Goal: Transaction & Acquisition: Purchase product/service

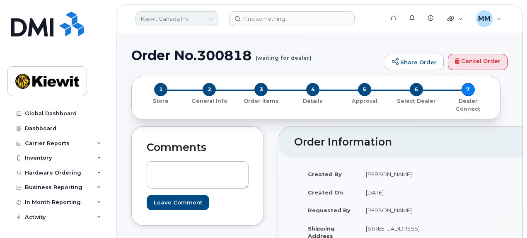
click at [208, 19] on link "Kiewit Canada Inc" at bounding box center [177, 18] width 83 height 15
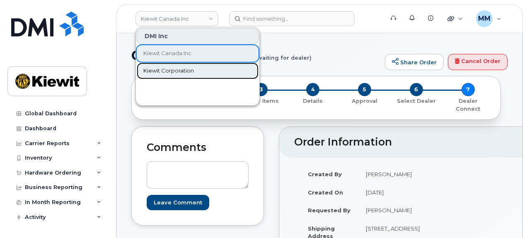
click at [173, 68] on span "Kiewit Corporation" at bounding box center [168, 71] width 51 height 8
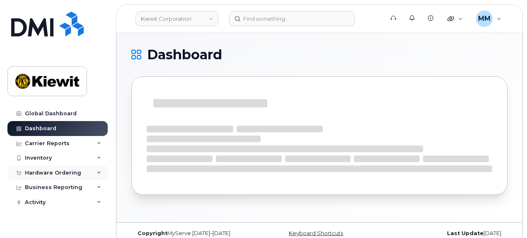
click at [59, 172] on div "Hardware Ordering" at bounding box center [53, 172] width 56 height 7
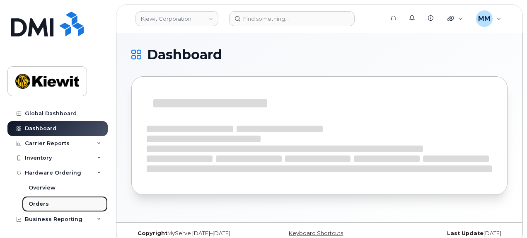
click at [49, 202] on link "Orders" at bounding box center [65, 204] width 86 height 16
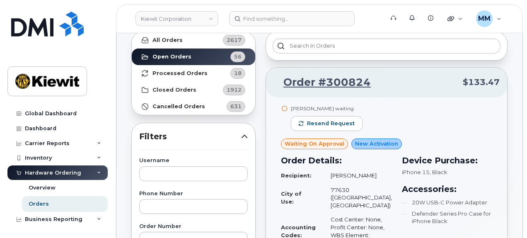
scroll to position [124, 0]
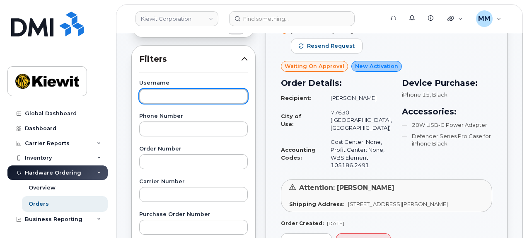
click at [173, 99] on input "text" at bounding box center [193, 96] width 109 height 15
paste input "Dustin Sills"
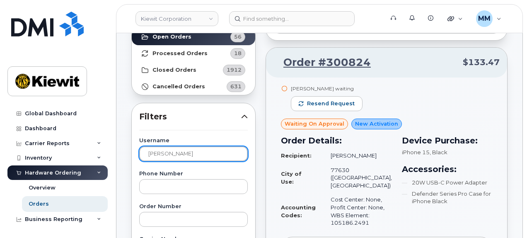
scroll to position [41, 0]
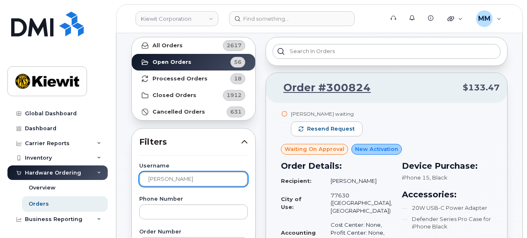
type input "Dustin Sills"
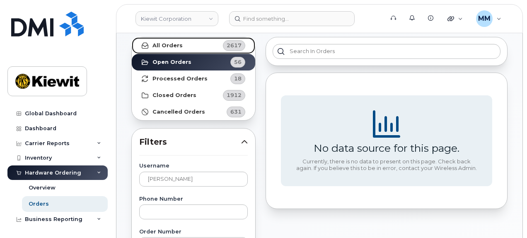
click at [174, 48] on strong "All Orders" at bounding box center [167, 45] width 30 height 7
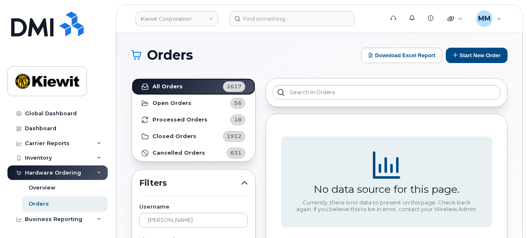
scroll to position [0, 0]
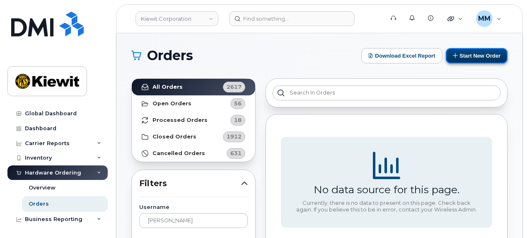
click at [473, 58] on button "Start New Order" at bounding box center [477, 55] width 62 height 15
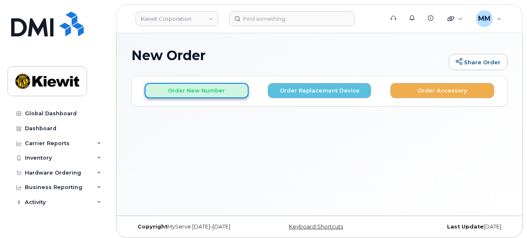
click at [232, 91] on button "Order New Number" at bounding box center [197, 90] width 104 height 15
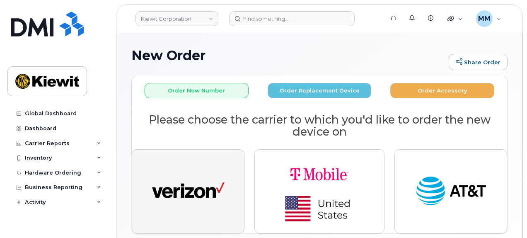
click at [202, 184] on img "button" at bounding box center [188, 191] width 73 height 37
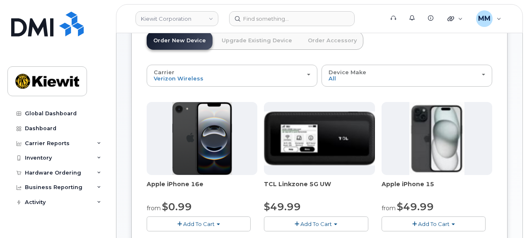
scroll to position [83, 0]
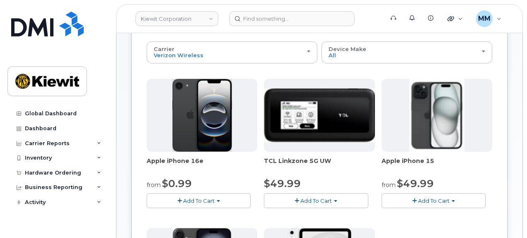
click at [218, 203] on button "Add To Cart" at bounding box center [199, 200] width 104 height 15
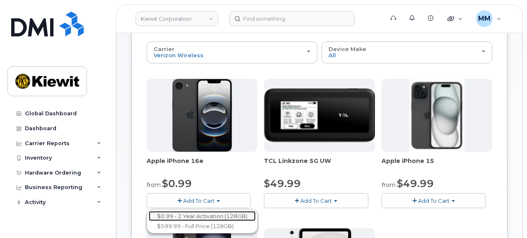
click at [216, 212] on link "$0.99 - 2 Year Activation (128GB)" at bounding box center [202, 216] width 107 height 10
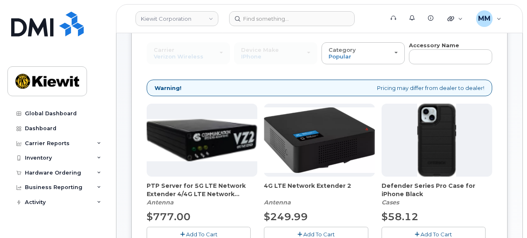
scroll to position [124, 0]
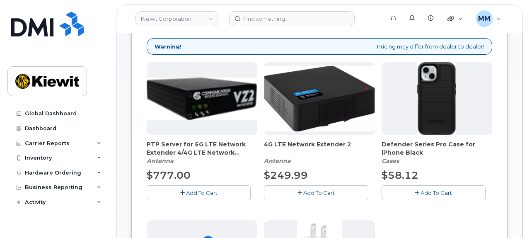
drag, startPoint x: 429, startPoint y: 189, endPoint x: 423, endPoint y: 189, distance: 6.2
click at [429, 189] on span "Add To Cart" at bounding box center [436, 192] width 31 height 7
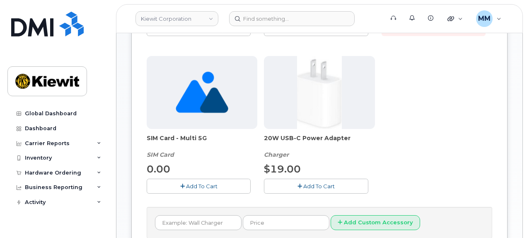
scroll to position [290, 0]
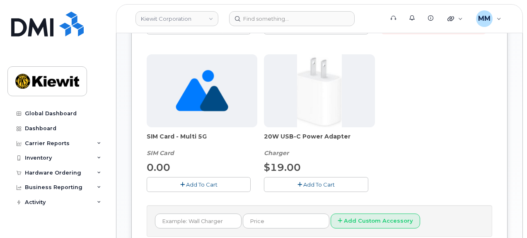
click at [325, 182] on span "Add To Cart" at bounding box center [318, 184] width 31 height 7
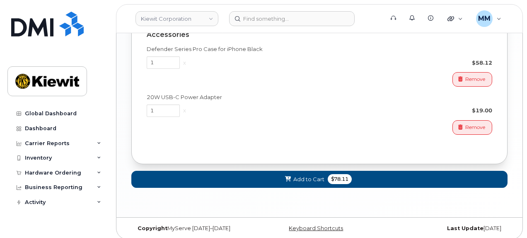
scroll to position [666, 0]
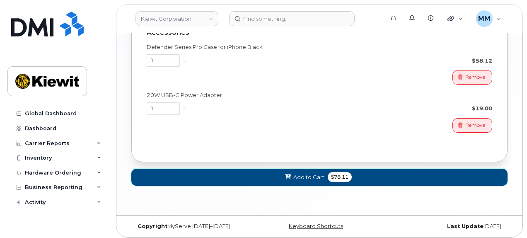
click at [369, 172] on button "Add to Cart $78.11" at bounding box center [319, 177] width 376 height 17
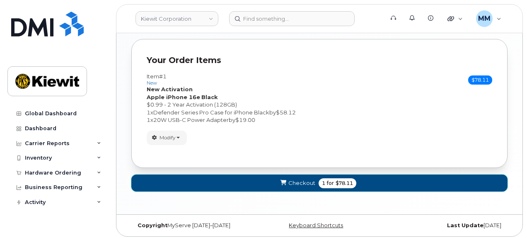
click at [312, 180] on span "Checkout" at bounding box center [301, 183] width 27 height 8
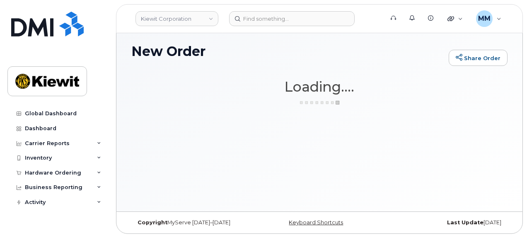
scroll to position [4, 0]
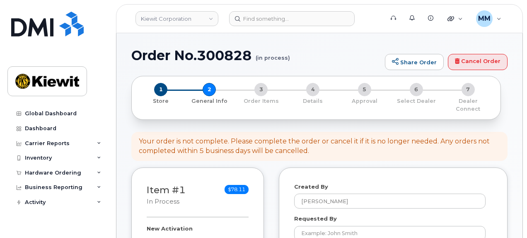
select select
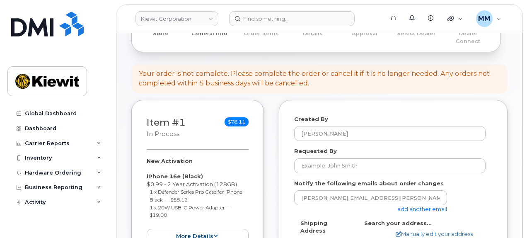
scroll to position [83, 0]
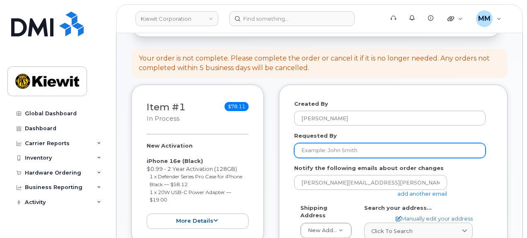
click at [329, 143] on input "Requested By" at bounding box center [389, 150] width 191 height 15
paste input "[PERSON_NAME]"
type input "[PERSON_NAME]"
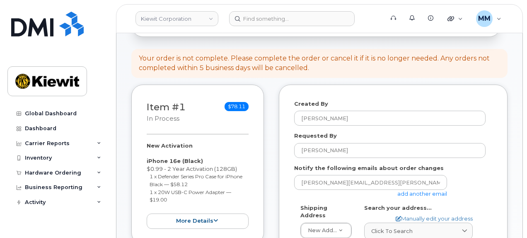
click at [414, 190] on link "add another email" at bounding box center [422, 193] width 50 height 7
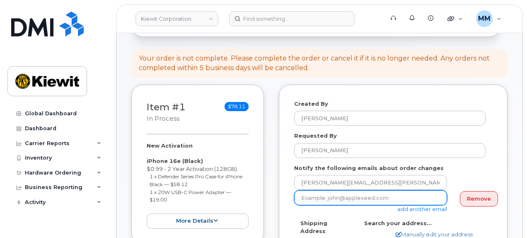
click at [344, 192] on input "email" at bounding box center [370, 197] width 153 height 15
paste input "[PERSON_NAME][EMAIL_ADDRESS][PERSON_NAME][PERSON_NAME][DOMAIN_NAME]"
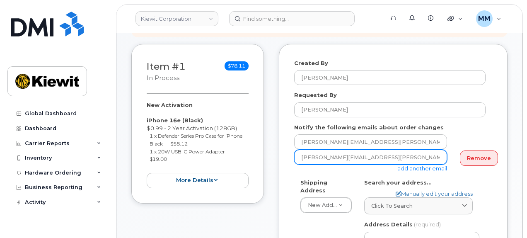
scroll to position [124, 0]
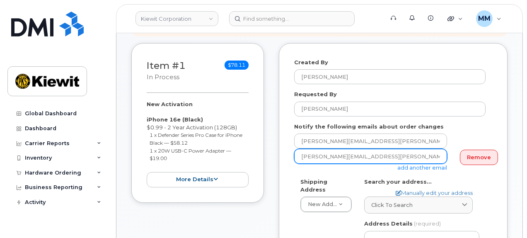
type input "[PERSON_NAME][EMAIL_ADDRESS][PERSON_NAME][PERSON_NAME][DOMAIN_NAME]"
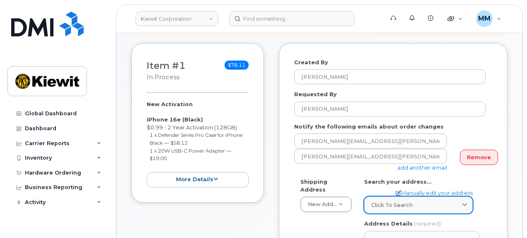
click at [385, 201] on span "Click to search" at bounding box center [391, 205] width 41 height 8
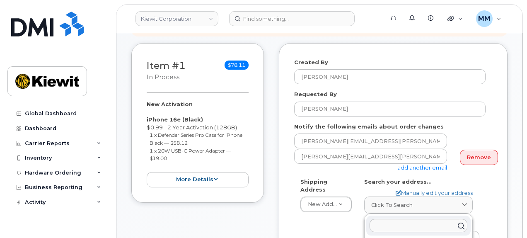
click at [385, 219] on input "text" at bounding box center [419, 225] width 98 height 13
paste input "14660 Dixie Hwy., Louisville, KY"
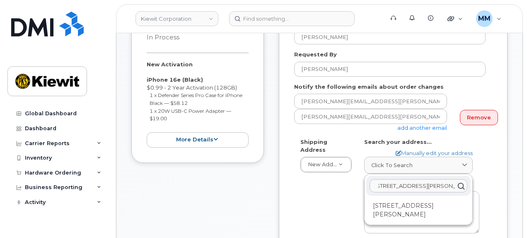
scroll to position [166, 0]
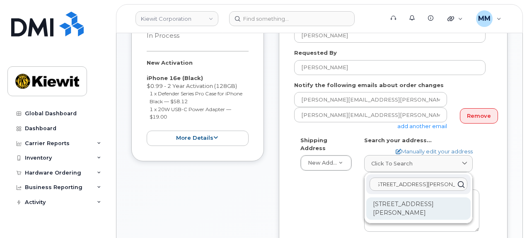
type input "14660 Dixie Hwy., Louisville, KY"
click at [439, 204] on div "14660 Dixie Hwy Louisville KY 40272-1016" at bounding box center [418, 208] width 104 height 22
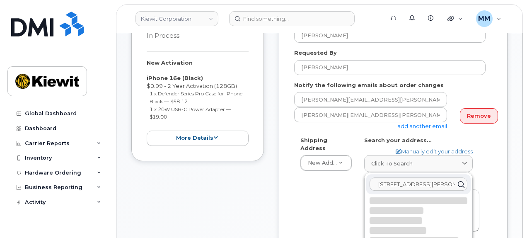
select select
type textarea "14660 Dixie Hwy LOUISVILLE KY 40272-1016 UNITED STATES"
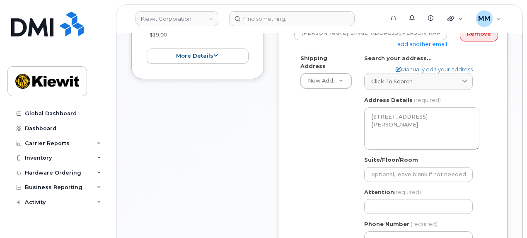
scroll to position [290, 0]
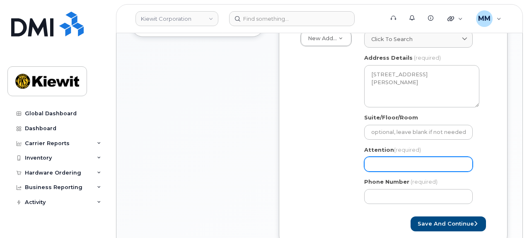
click at [385, 157] on input "Attention (required)" at bounding box center [418, 164] width 109 height 15
paste input "Dustin Sills"
select select
type input "Dustin Sills"
select select
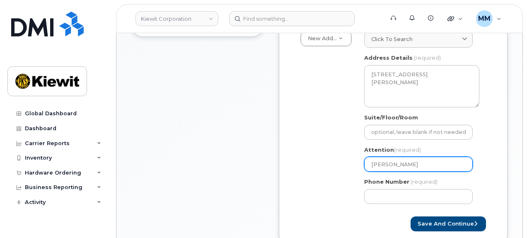
type input "Dustin Sills a"
select select
type input "Dustin Sills an"
select select
click at [428, 159] on input "Dustin Sills and" at bounding box center [418, 164] width 109 height 15
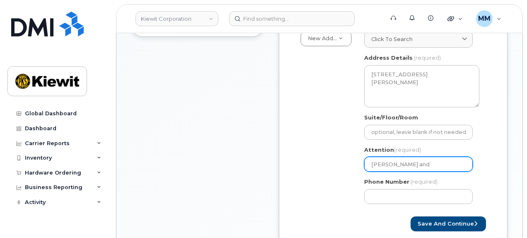
paste input "Joseph.Montondo"
type input "Dustin Sills and Joseph.Montondo"
click at [435, 157] on input "Dustin Sills and Joseph.Montondo" at bounding box center [418, 164] width 109 height 15
select select
type input "Dustin Sills and JosephMontondo"
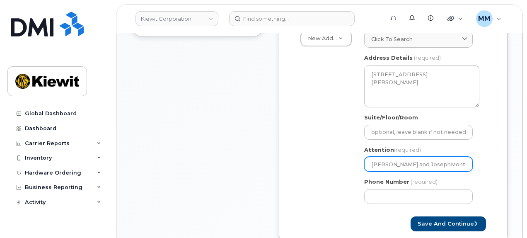
select select
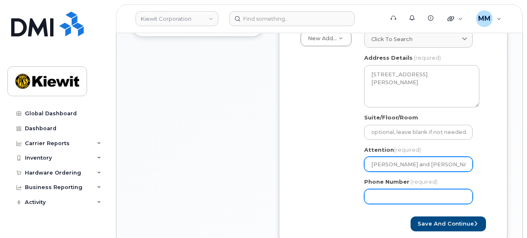
type input "Dustin Sills and Joseph Montondo"
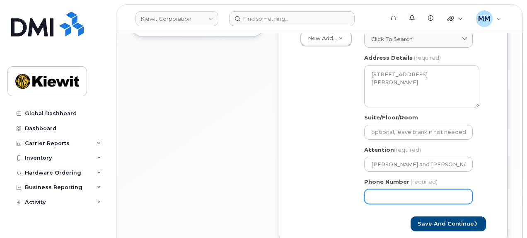
click at [423, 193] on input "Phone Number" at bounding box center [418, 196] width 109 height 15
type input "877772770"
select select
type input "8777727707"
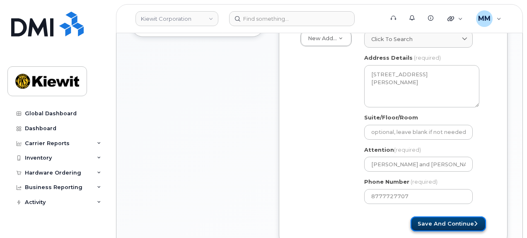
click at [425, 216] on button "Save and Continue" at bounding box center [448, 223] width 75 height 15
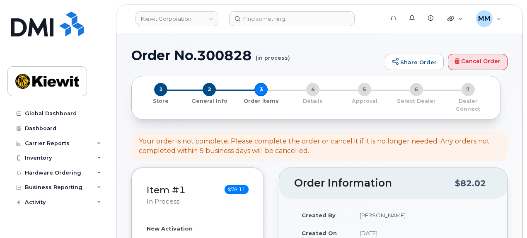
select select
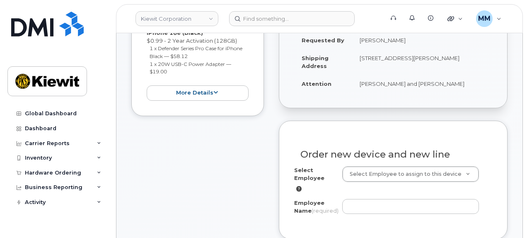
scroll to position [249, 0]
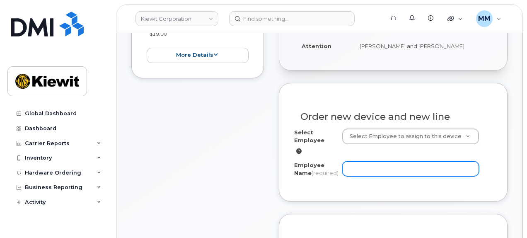
click at [356, 161] on input "Employee Name (required)" at bounding box center [410, 168] width 137 height 15
paste input "[PERSON_NAME]"
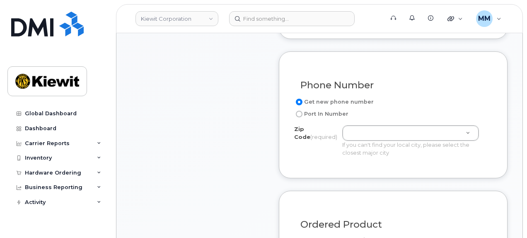
scroll to position [414, 0]
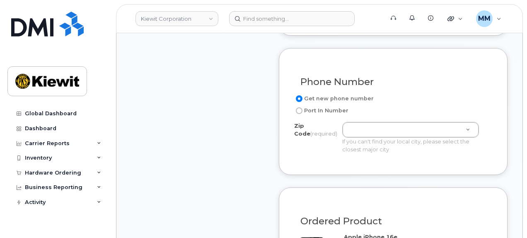
type input "[PERSON_NAME]"
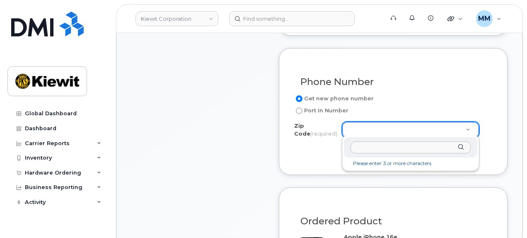
type input "40272"
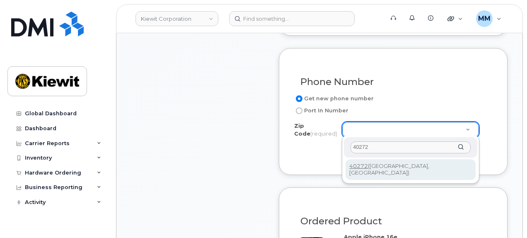
type input "40272 (Louisville, KY)"
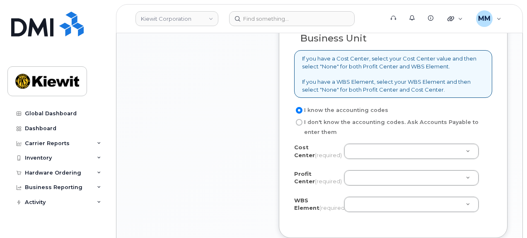
scroll to position [704, 0]
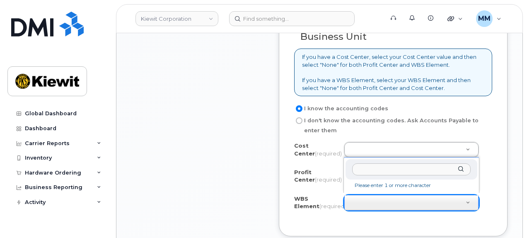
click at [367, 165] on input "text" at bounding box center [411, 169] width 119 height 12
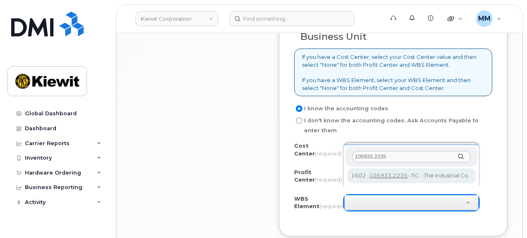
type input "105933.2235"
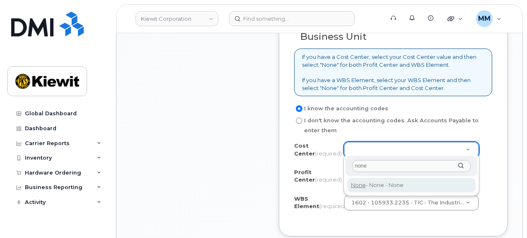
type input "none"
type input "None"
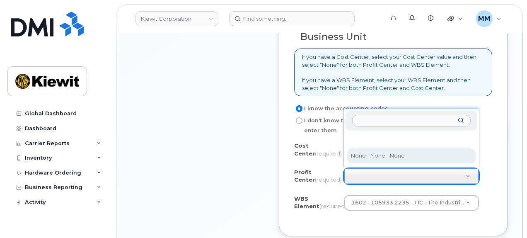
select select "None"
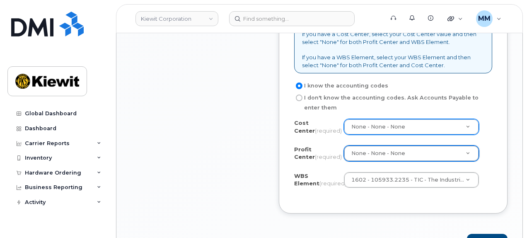
scroll to position [787, 0]
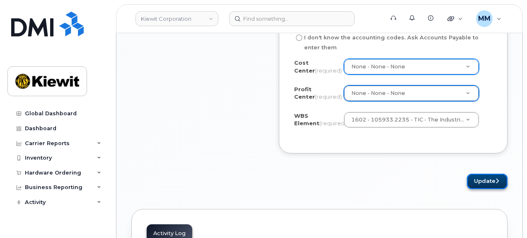
click at [485, 182] on button "Update" at bounding box center [487, 181] width 41 height 15
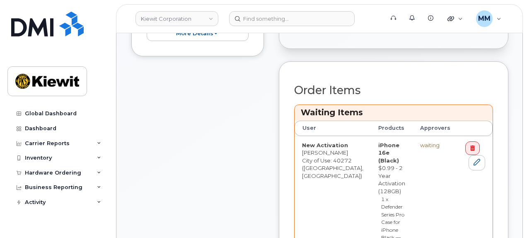
scroll to position [332, 0]
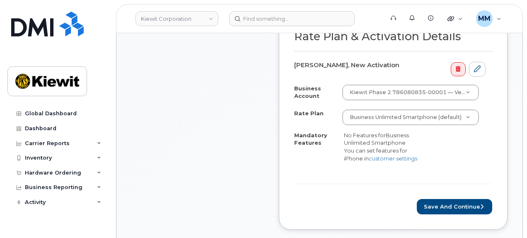
scroll to position [290, 0]
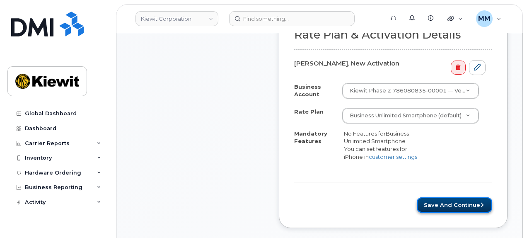
click at [425, 197] on button "Save and Continue" at bounding box center [454, 204] width 75 height 15
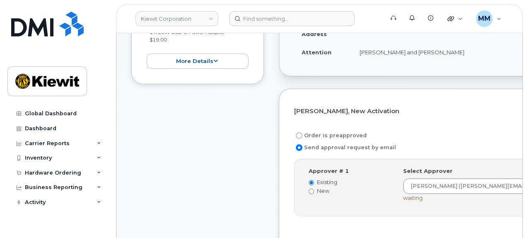
scroll to position [249, 0]
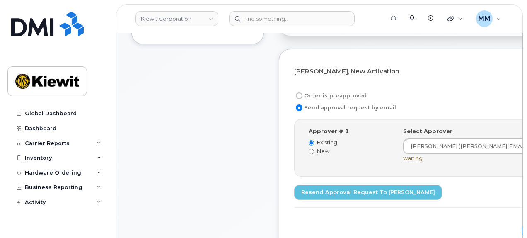
scroll to position [249, 0]
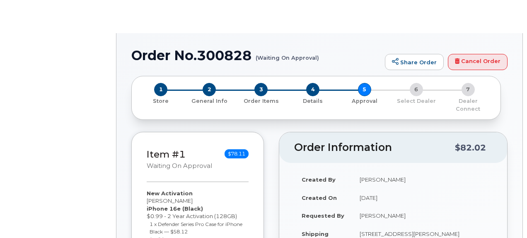
radio input "true"
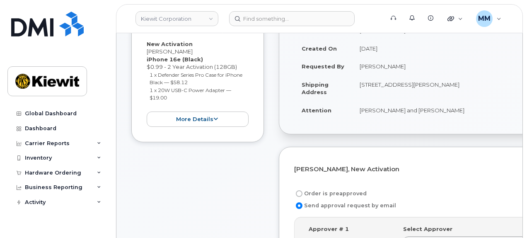
scroll to position [124, 0]
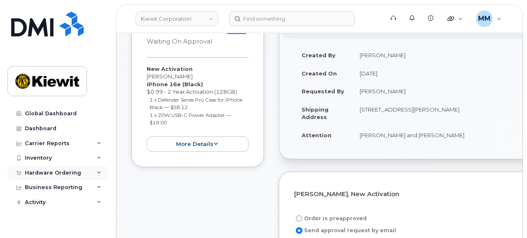
click at [79, 173] on div "Hardware Ordering" at bounding box center [57, 172] width 100 height 15
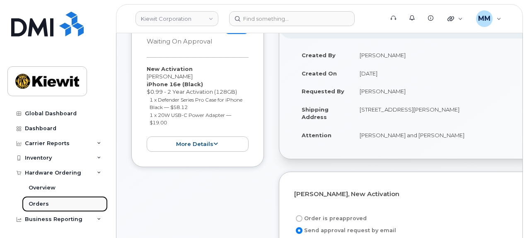
click at [52, 202] on link "Orders" at bounding box center [65, 204] width 86 height 16
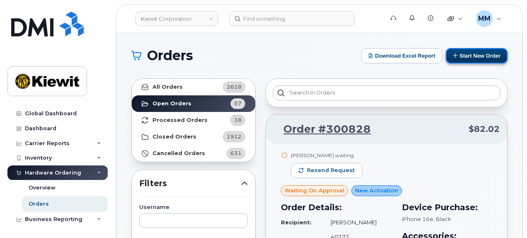
click at [460, 58] on button "Start New Order" at bounding box center [477, 55] width 62 height 15
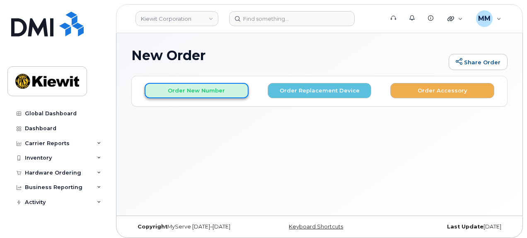
click at [223, 88] on button "Order New Number" at bounding box center [197, 90] width 104 height 15
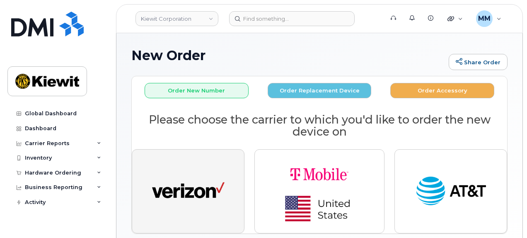
click at [179, 187] on img "button" at bounding box center [188, 191] width 73 height 37
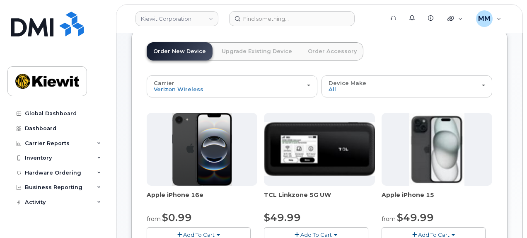
scroll to position [83, 0]
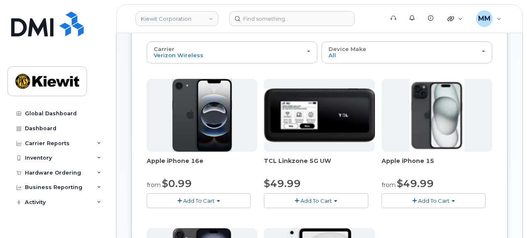
click at [217, 201] on button "Add To Cart" at bounding box center [199, 200] width 104 height 15
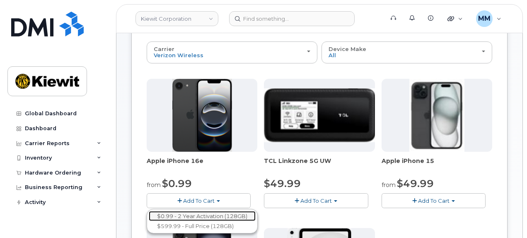
click at [211, 214] on link "$0.99 - 2 Year Activation (128GB)" at bounding box center [202, 216] width 107 height 10
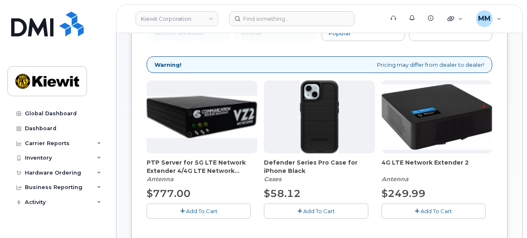
scroll to position [124, 0]
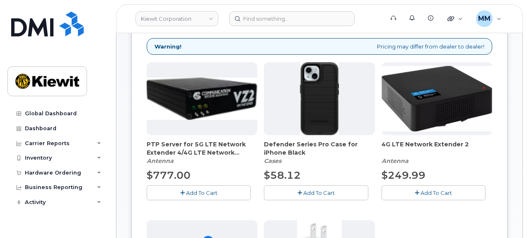
click at [301, 192] on icon "button" at bounding box center [300, 192] width 5 height 5
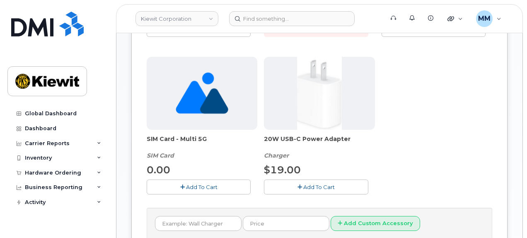
scroll to position [290, 0]
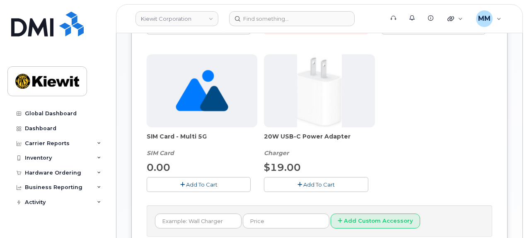
click at [293, 183] on button "Add To Cart" at bounding box center [316, 184] width 104 height 15
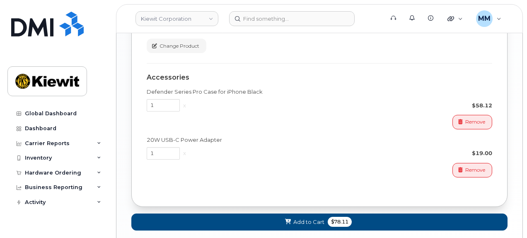
scroll to position [663, 0]
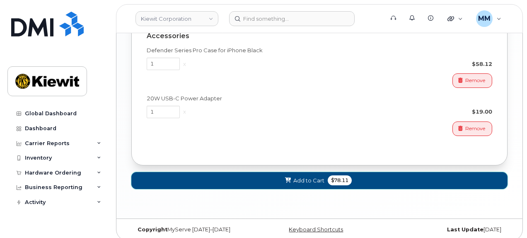
click at [316, 172] on button "Add to Cart $78.11" at bounding box center [319, 180] width 376 height 17
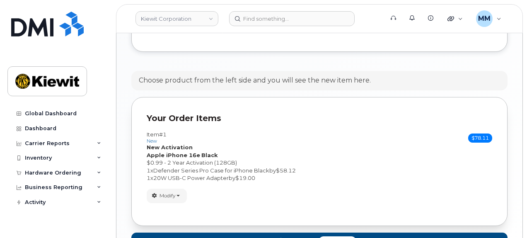
scroll to position [471, 0]
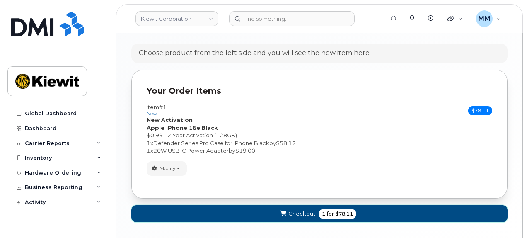
click at [367, 205] on button "Checkout 1 for $78.11" at bounding box center [319, 213] width 376 height 17
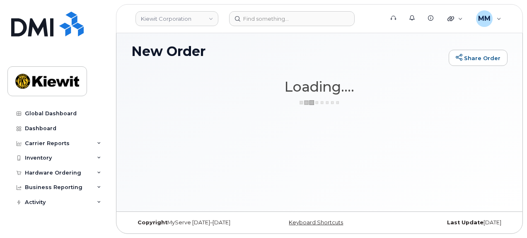
scroll to position [4, 0]
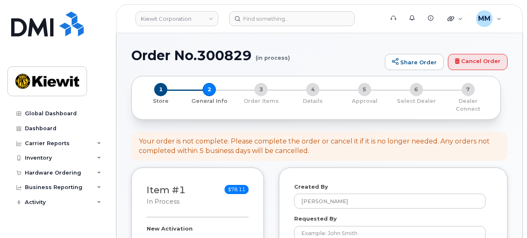
select select
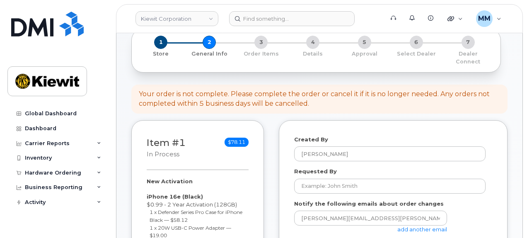
scroll to position [83, 0]
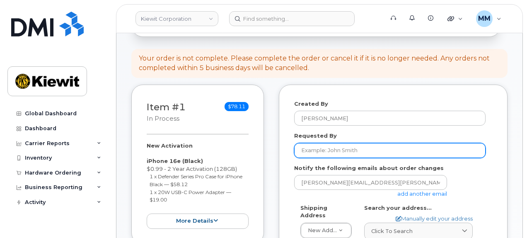
click at [320, 143] on input "Requested By" at bounding box center [389, 150] width 191 height 15
paste input "[PERSON_NAME][DOMAIN_NAME][PERSON_NAME]"
click at [320, 144] on input "[PERSON_NAME][DOMAIN_NAME][PERSON_NAME]" at bounding box center [389, 150] width 191 height 15
click at [319, 144] on input "[PERSON_NAME]. [PERSON_NAME]" at bounding box center [389, 150] width 191 height 15
type input "[PERSON_NAME]"
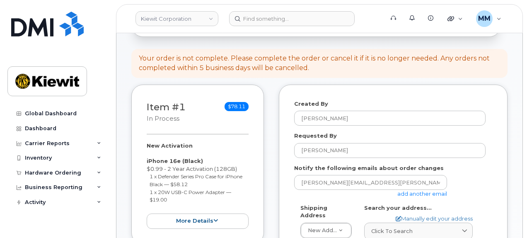
click at [410, 190] on link "add another email" at bounding box center [422, 193] width 50 height 7
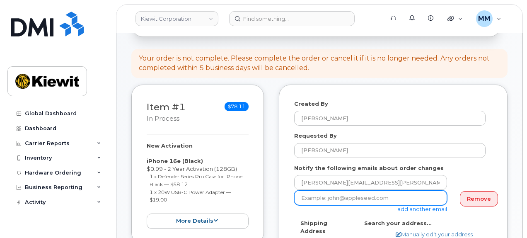
click at [352, 190] on input "email" at bounding box center [370, 197] width 153 height 15
paste input "[PERSON_NAME].Blagdon"
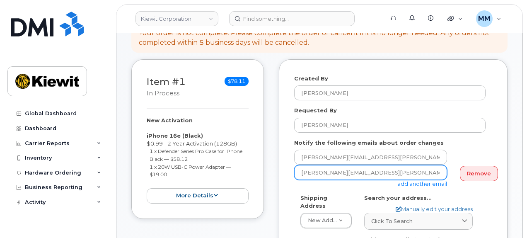
scroll to position [166, 0]
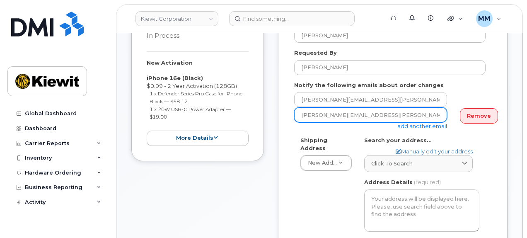
type input "[PERSON_NAME][EMAIL_ADDRESS][PERSON_NAME][DOMAIN_NAME]"
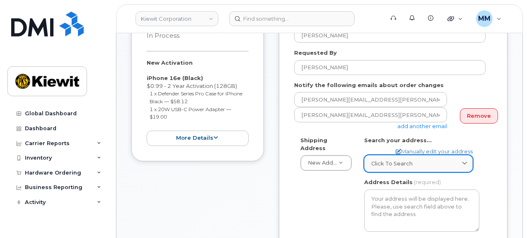
click at [381, 160] on span "Click to search" at bounding box center [391, 164] width 41 height 8
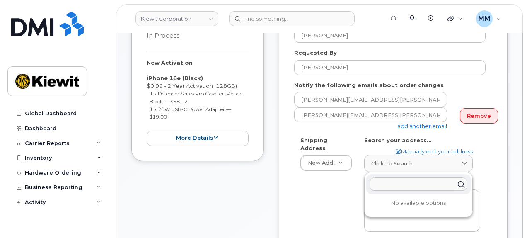
click at [384, 179] on input "text" at bounding box center [419, 183] width 98 height 13
paste input "[STREET_ADDRESS]"
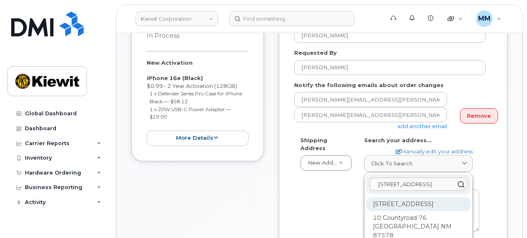
type input "[STREET_ADDRESS]"
click at [457, 203] on div "[STREET_ADDRESS]" at bounding box center [418, 204] width 104 height 14
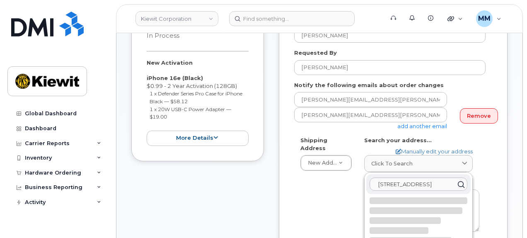
select select
type textarea "[STREET_ADDRESS]"
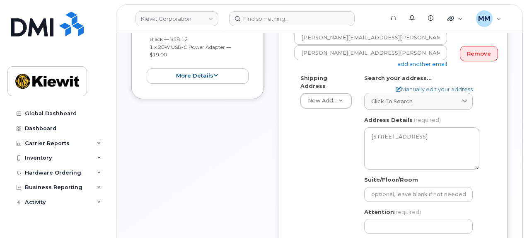
scroll to position [249, 0]
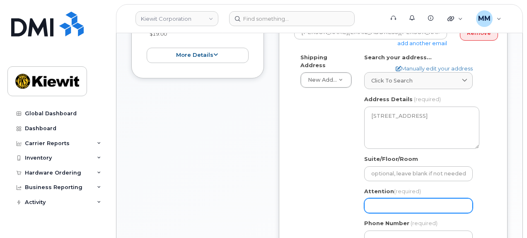
click at [416, 198] on input "Attention (required)" at bounding box center [418, 205] width 109 height 15
paste input "[PERSON_NAME].[PERSON_NAME]"
select select
type input "[PERSON_NAME].[PERSON_NAME]"
click at [371, 198] on input "[PERSON_NAME].[PERSON_NAME]" at bounding box center [418, 205] width 109 height 15
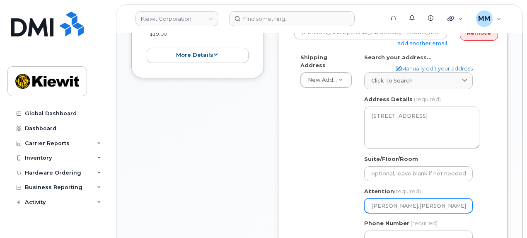
paste input "[PERSON_NAME][DOMAIN_NAME][PERSON_NAME]"
select select
type input "[PERSON_NAME].SchmidtThomas.[PERSON_NAME]"
select select
type input "[PERSON_NAME][DOMAIN_NAME] Thomas.[PERSON_NAME]"
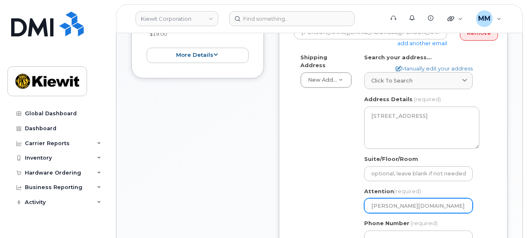
select select
type input "[PERSON_NAME][DOMAIN_NAME] aThomas.[PERSON_NAME]"
select select
type input "[PERSON_NAME][DOMAIN_NAME] anThomas.[PERSON_NAME]"
select select
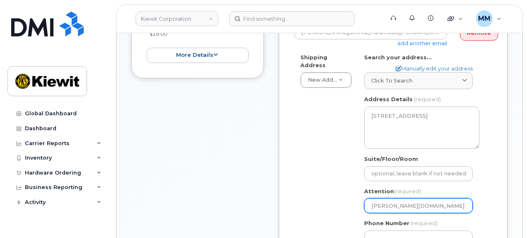
type input "[PERSON_NAME][DOMAIN_NAME] andThomas.[PERSON_NAME]"
select select
type input "[PERSON_NAME][DOMAIN_NAME][PERSON_NAME] and [PERSON_NAME].[PERSON_NAME]"
click at [389, 200] on input "[PERSON_NAME][DOMAIN_NAME][PERSON_NAME] and [PERSON_NAME].[PERSON_NAME]" at bounding box center [418, 205] width 109 height 15
select select
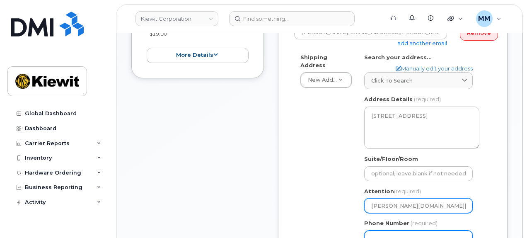
type input "[PERSON_NAME].chmidt and [PERSON_NAME].[PERSON_NAME]"
select select
type input "[PERSON_NAME]. chmidt and [PERSON_NAME].[PERSON_NAME]"
select select
type input "[PERSON_NAME].chmidt and [PERSON_NAME].[PERSON_NAME]"
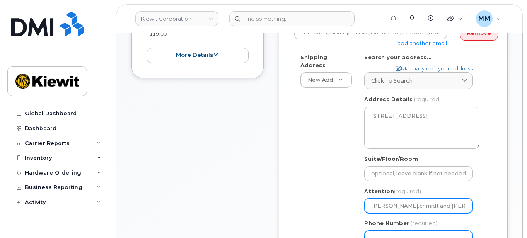
select select
type input "Jameschmidt and [PERSON_NAME].[PERSON_NAME]"
select select
type input "[PERSON_NAME] and [PERSON_NAME].[PERSON_NAME]"
select select
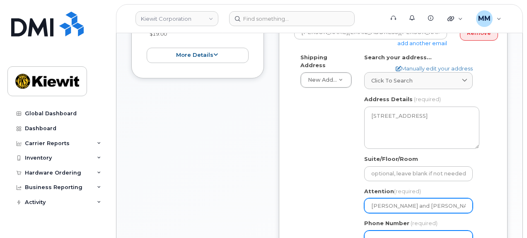
type input "[PERSON_NAME] and [PERSON_NAME].[PERSON_NAME]"
click at [448, 198] on input "[PERSON_NAME] and [PERSON_NAME].[PERSON_NAME]" at bounding box center [418, 205] width 109 height 15
select select
type input "[PERSON_NAME] and [PERSON_NAME]"
select select
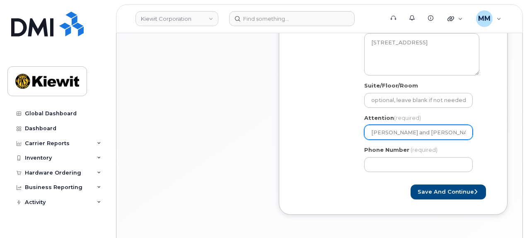
scroll to position [332, 0]
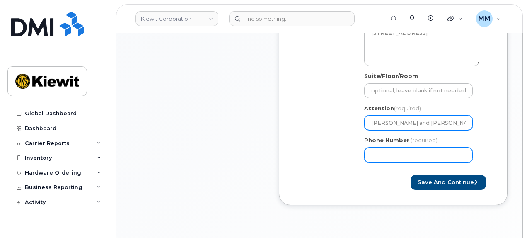
type input "[PERSON_NAME] and [PERSON_NAME]"
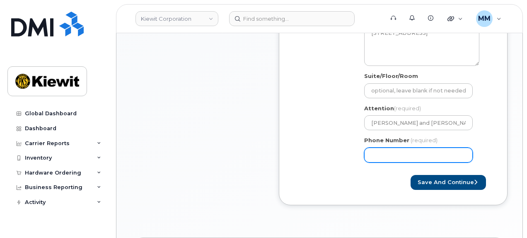
click at [389, 152] on input "Phone Number" at bounding box center [418, 155] width 109 height 15
type input "877772770"
select select
type input "8777727707"
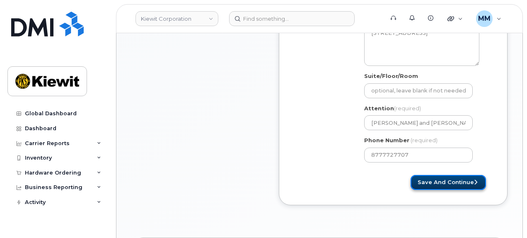
click at [421, 175] on button "Save and Continue" at bounding box center [448, 182] width 75 height 15
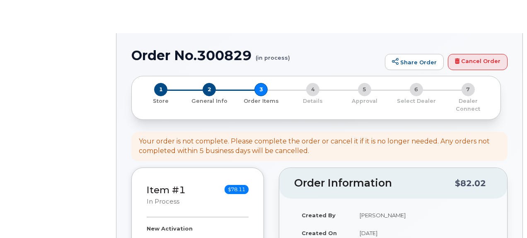
select select
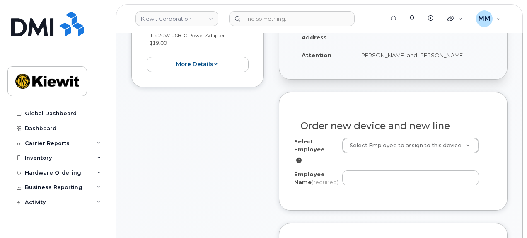
scroll to position [249, 0]
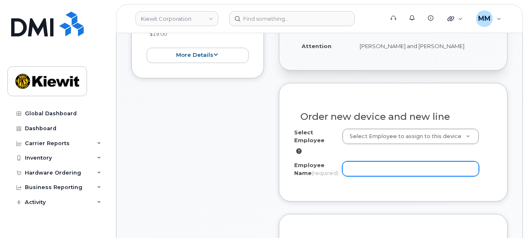
click at [390, 164] on input "Employee Name (required)" at bounding box center [410, 168] width 137 height 15
paste input "[PERSON_NAME][DOMAIN_NAME][PERSON_NAME]"
click at [370, 162] on input "[PERSON_NAME][DOMAIN_NAME][PERSON_NAME]" at bounding box center [410, 168] width 137 height 15
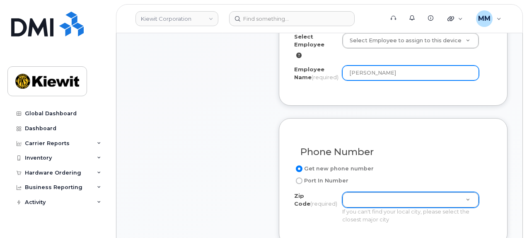
scroll to position [373, 0]
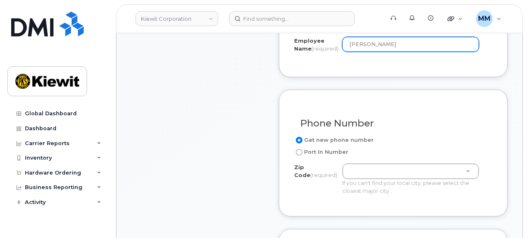
type input "[PERSON_NAME]"
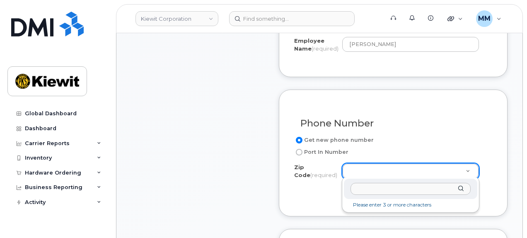
click at [363, 190] on input "Zip Code (required)" at bounding box center [411, 189] width 120 height 12
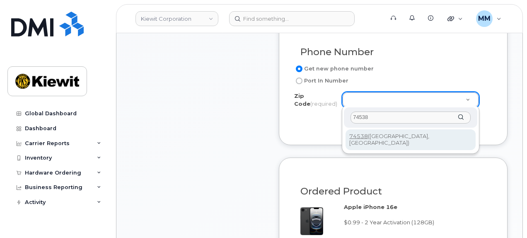
scroll to position [456, 0]
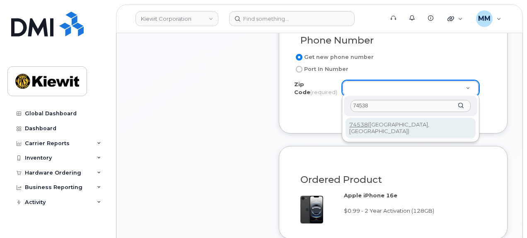
type input "74538"
type input "74538 ([GEOGRAPHIC_DATA], [GEOGRAPHIC_DATA])"
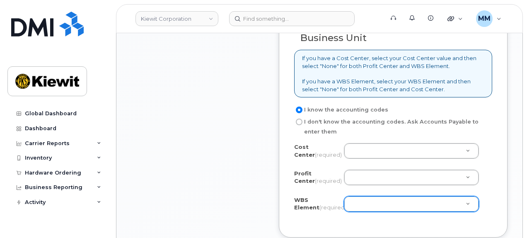
scroll to position [704, 0]
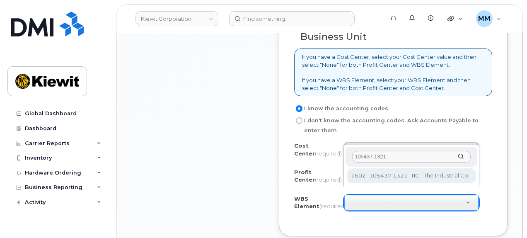
type input "105437.1321"
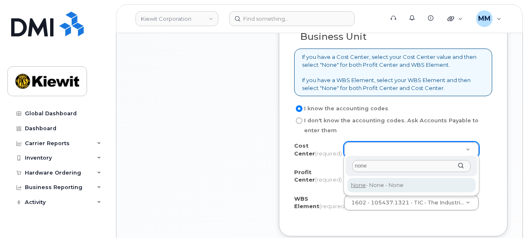
type input "none"
type input "None"
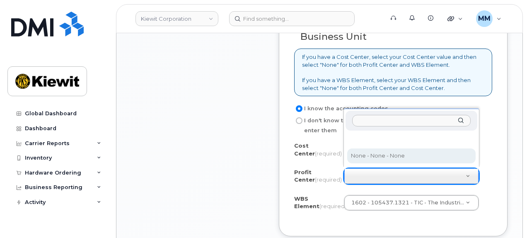
select select "None"
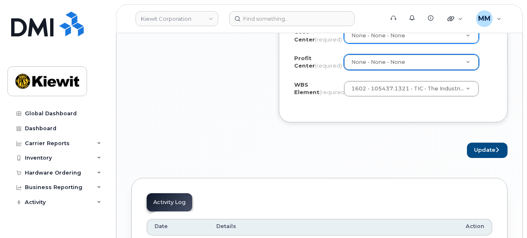
scroll to position [829, 0]
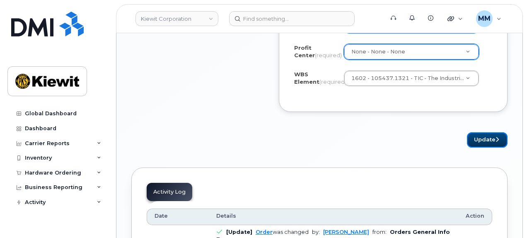
drag, startPoint x: 481, startPoint y: 141, endPoint x: 458, endPoint y: 172, distance: 38.0
click at [481, 141] on button "Update" at bounding box center [487, 139] width 41 height 15
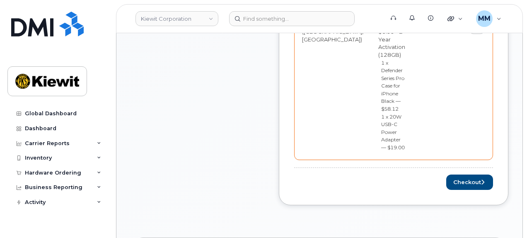
scroll to position [414, 0]
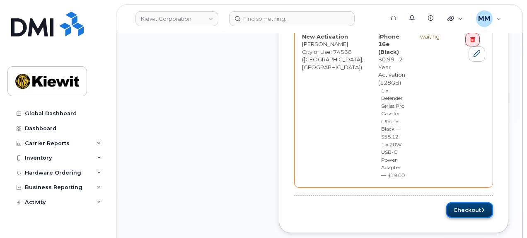
click at [467, 202] on button "Checkout" at bounding box center [469, 209] width 47 height 15
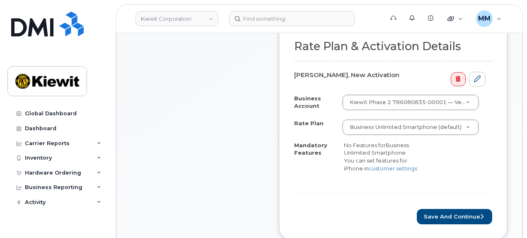
scroll to position [373, 0]
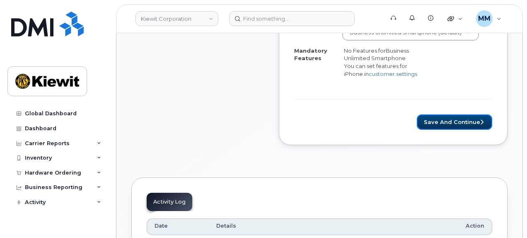
drag, startPoint x: 445, startPoint y: 116, endPoint x: 349, endPoint y: 173, distance: 112.1
click at [445, 116] on button "Save and Continue" at bounding box center [454, 121] width 75 height 15
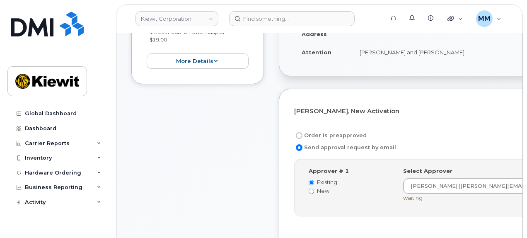
scroll to position [249, 0]
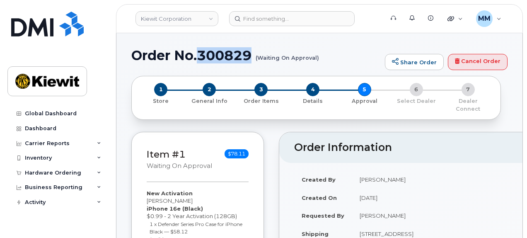
drag, startPoint x: 252, startPoint y: 57, endPoint x: 203, endPoint y: 57, distance: 48.9
click at [202, 56] on h1 "Order No.300829 (Waiting On Approval)" at bounding box center [255, 55] width 249 height 15
copy h1 "300829"
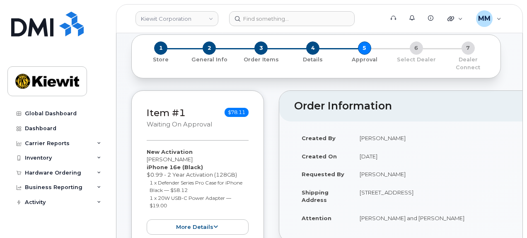
click at [282, 192] on div "Created By [PERSON_NAME] Created On [DATE] Requested By [PERSON_NAME] Shipping …" at bounding box center [443, 181] width 328 height 120
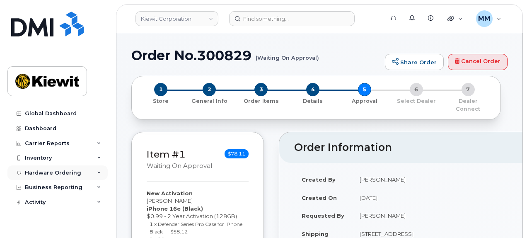
click at [84, 170] on div "Hardware Ordering" at bounding box center [57, 172] width 100 height 15
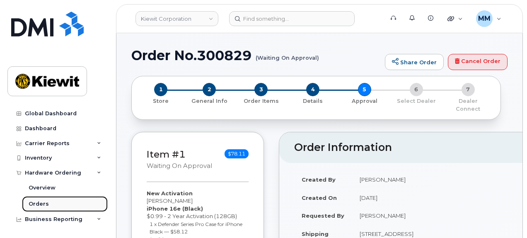
click at [52, 200] on link "Orders" at bounding box center [65, 204] width 86 height 16
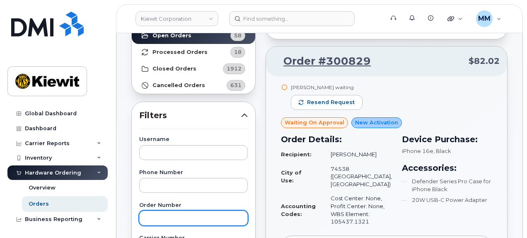
scroll to position [83, 0]
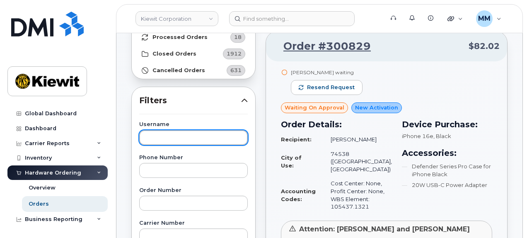
click at [168, 140] on input "text" at bounding box center [193, 137] width 109 height 15
paste input "Shane.Fresco"
click at [166, 138] on input "Shane.Fresco" at bounding box center [193, 137] width 109 height 15
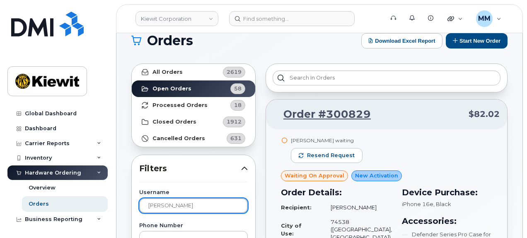
scroll to position [0, 0]
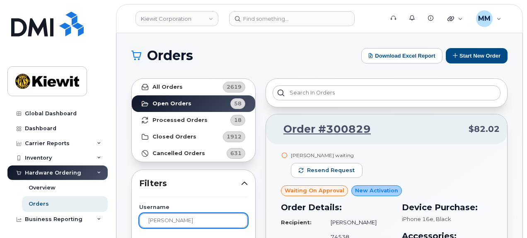
type input "[PERSON_NAME]"
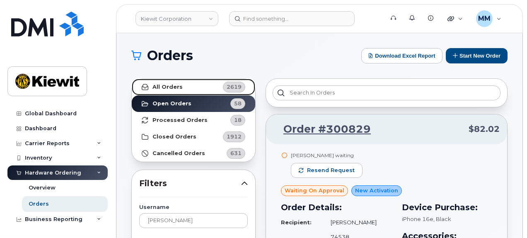
click at [208, 82] on link "All Orders 2619" at bounding box center [193, 87] width 123 height 17
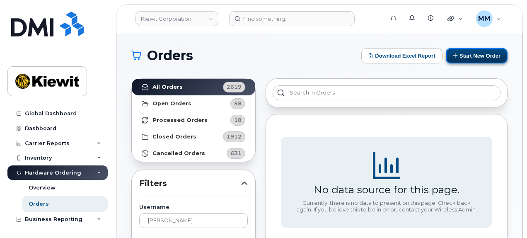
click at [453, 56] on icon at bounding box center [455, 55] width 5 height 5
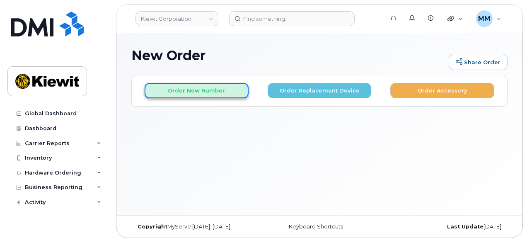
click at [216, 96] on button "Order New Number" at bounding box center [197, 90] width 104 height 15
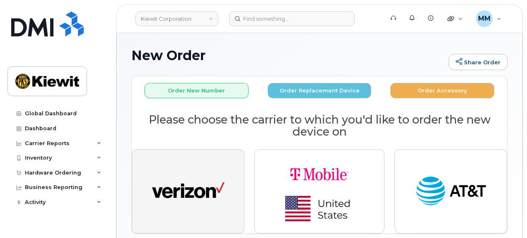
click at [196, 194] on img "button" at bounding box center [188, 191] width 73 height 37
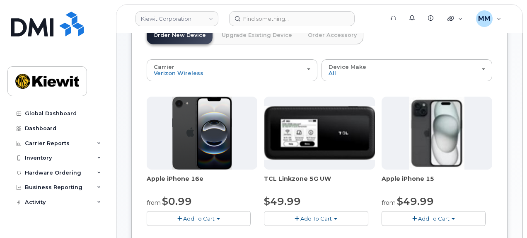
scroll to position [83, 0]
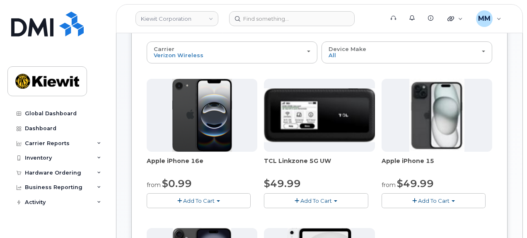
click at [225, 199] on button "Add To Cart" at bounding box center [199, 200] width 104 height 15
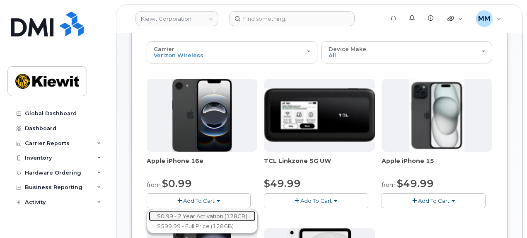
click at [204, 215] on link "$0.99 - 2 Year Activation (128GB)" at bounding box center [202, 216] width 107 height 10
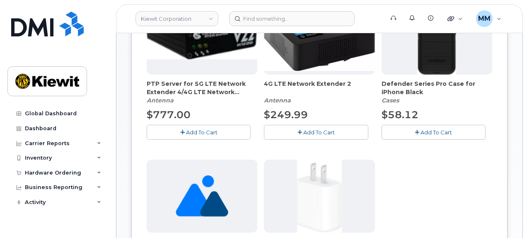
scroll to position [166, 0]
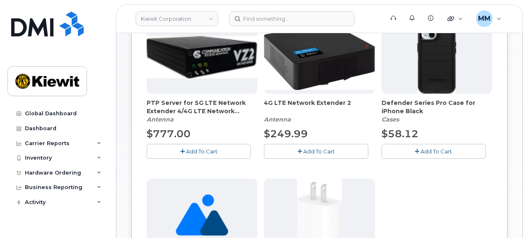
click at [428, 152] on span "Add To Cart" at bounding box center [436, 151] width 31 height 7
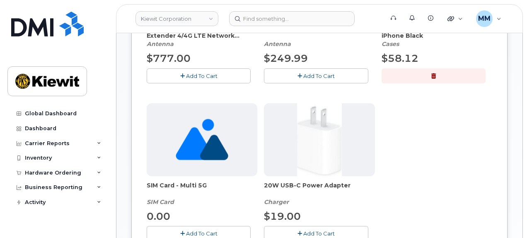
scroll to position [249, 0]
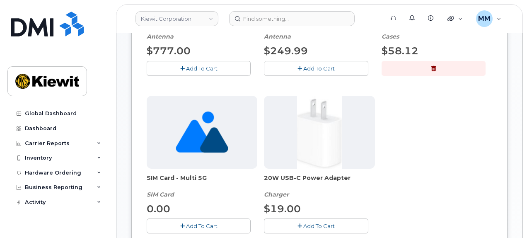
click at [313, 224] on span "Add To Cart" at bounding box center [318, 226] width 31 height 7
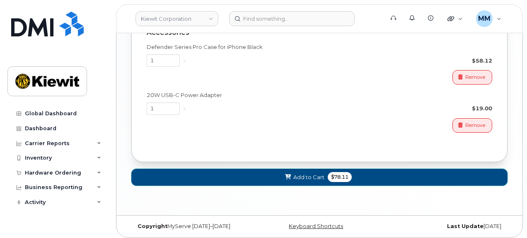
click at [361, 177] on button "Add to Cart $78.11" at bounding box center [319, 177] width 376 height 17
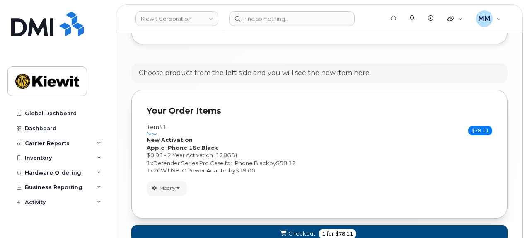
scroll to position [474, 0]
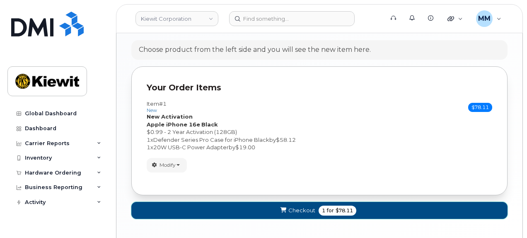
click at [336, 207] on span "$78.11" at bounding box center [344, 210] width 17 height 7
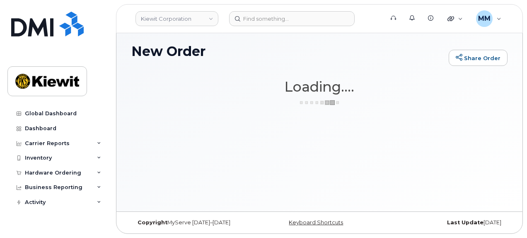
scroll to position [4, 0]
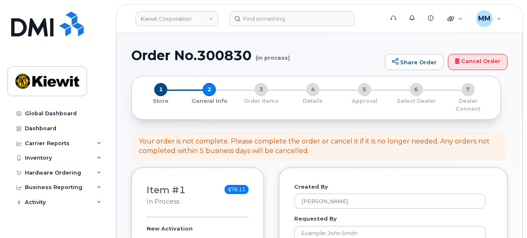
select select
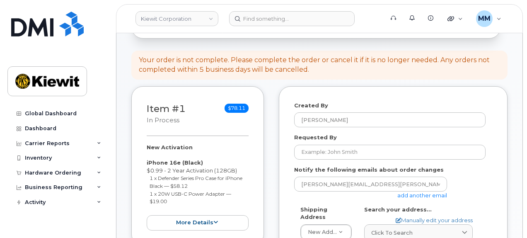
scroll to position [83, 0]
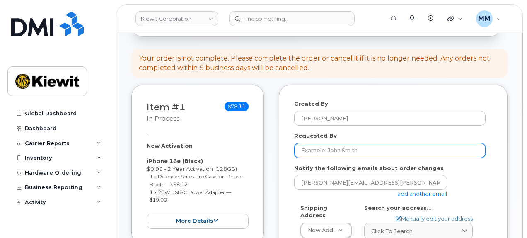
click at [325, 143] on input "Requested By" at bounding box center [389, 150] width 191 height 15
paste input "[PERSON_NAME]"
type input "[PERSON_NAME]"
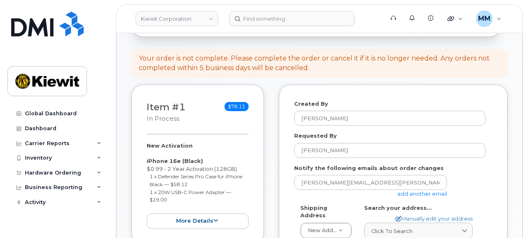
click at [432, 190] on link "add another email" at bounding box center [422, 193] width 50 height 7
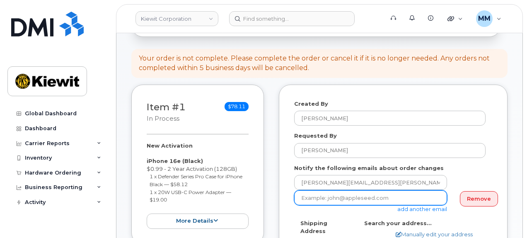
click at [313, 190] on input "email" at bounding box center [370, 197] width 153 height 15
paste input "David.Gutierrez"
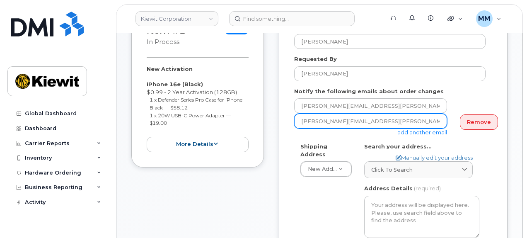
scroll to position [166, 0]
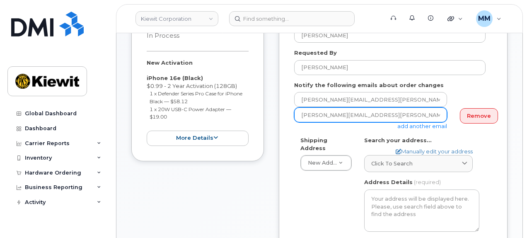
type input "David.Gutierrez@kiewit.com"
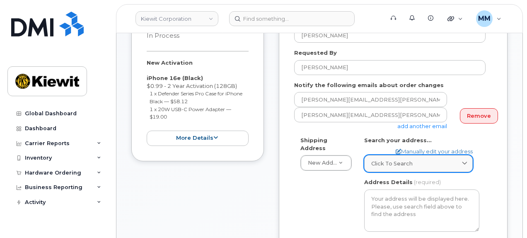
click at [441, 160] on div "Click to search" at bounding box center [418, 164] width 94 height 8
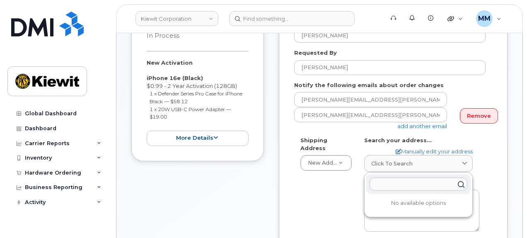
click at [414, 177] on input "text" at bounding box center [419, 183] width 98 height 13
paste input "1729 Athens Street, Boulder, CO 80302"
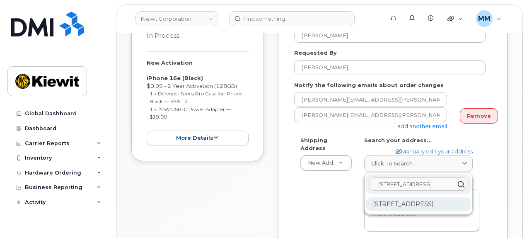
type input "1729 Athens Street, Boulder, CO 80302"
click at [397, 201] on div "1729 Athens St Boulder CO 80302-6471" at bounding box center [418, 204] width 104 height 14
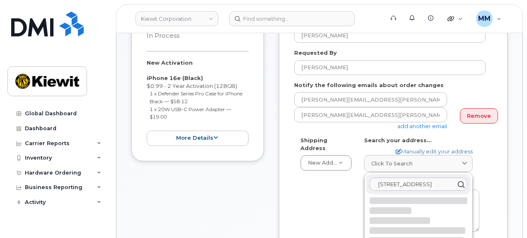
select select
type textarea "1729 Athens St BOULDER CO 80302-6471 UNITED STATES"
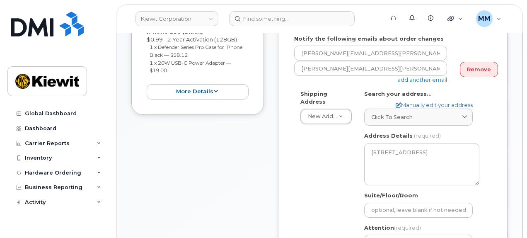
scroll to position [249, 0]
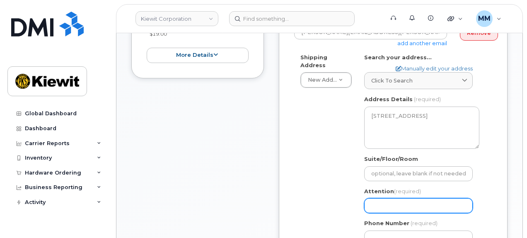
click at [372, 199] on input "Attention (required)" at bounding box center [418, 205] width 109 height 15
paste input "[PERSON_NAME]"
select select
type input "Shane Fresco a"
select select
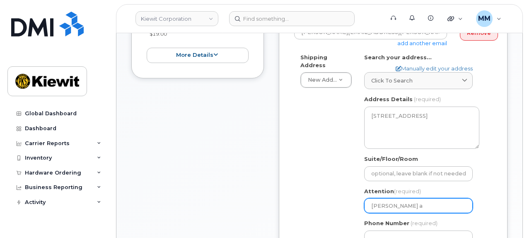
type input "Shane Fresco an"
select select
type input "Shane Fresco and"
click at [424, 198] on input "Shane Fresco and" at bounding box center [418, 205] width 109 height 15
paste input "Chuck Binder"
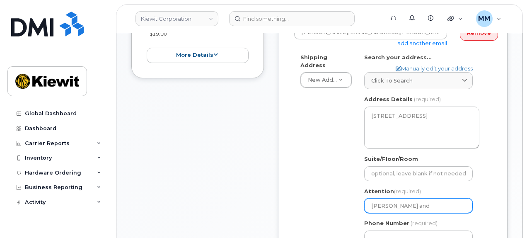
select select
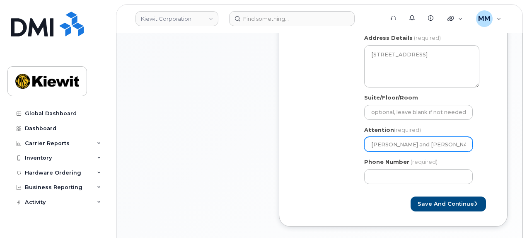
scroll to position [332, 0]
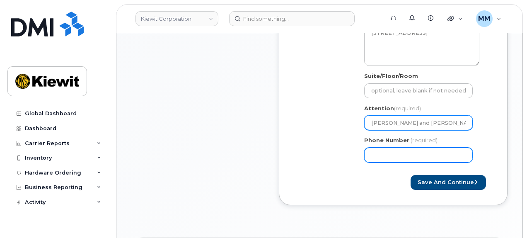
type input "Shane Fresco and Chuck Binder"
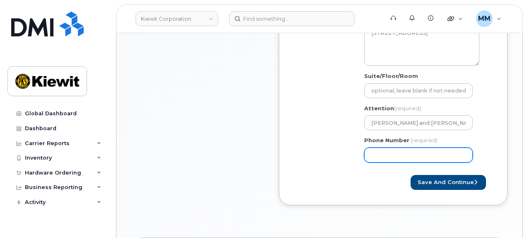
click at [382, 148] on input "Phone Number" at bounding box center [418, 155] width 109 height 15
type input "877772770"
select select
type input "8777727707"
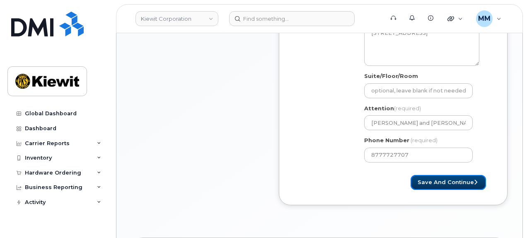
click at [424, 175] on button "Save and Continue" at bounding box center [448, 182] width 75 height 15
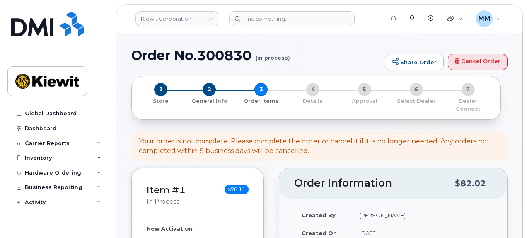
select select
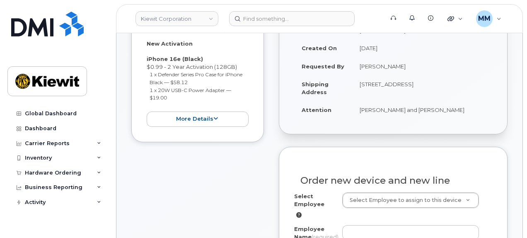
scroll to position [249, 0]
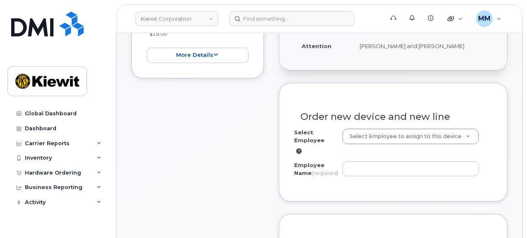
click at [366, 151] on div "Select Employee Select Employee to assign to this device Employee Name (require…" at bounding box center [393, 153] width 198 height 51
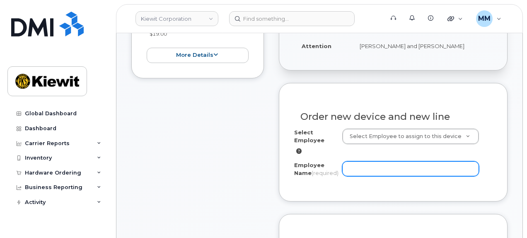
click at [368, 161] on input "Employee Name (required)" at bounding box center [410, 168] width 137 height 15
paste input "Shane Fresco"
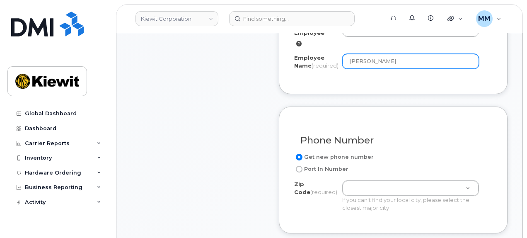
scroll to position [414, 0]
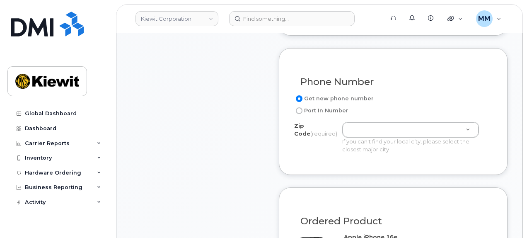
type input "Shane Fresco"
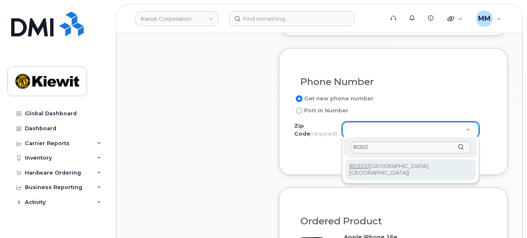
type input "80302"
type input "80302 (Boulder, CO)"
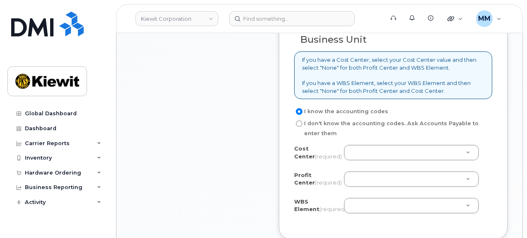
scroll to position [746, 0]
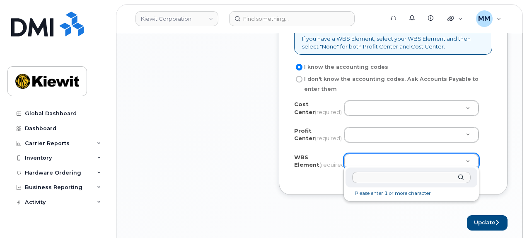
click at [366, 176] on input "text" at bounding box center [411, 178] width 119 height 12
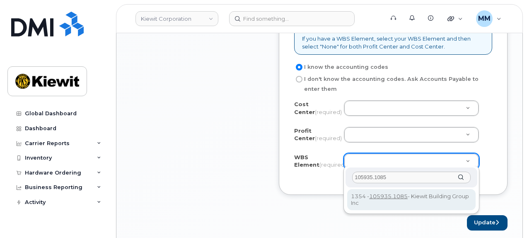
type input "105935.1085"
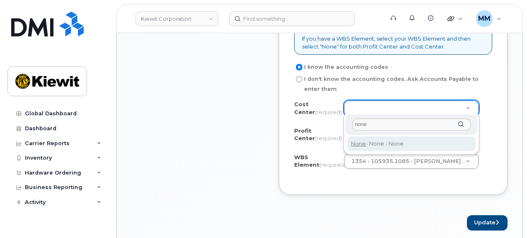
type input "none"
type input "None"
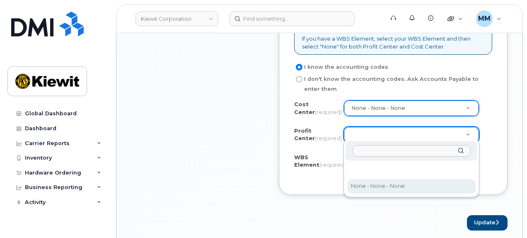
select select "None"
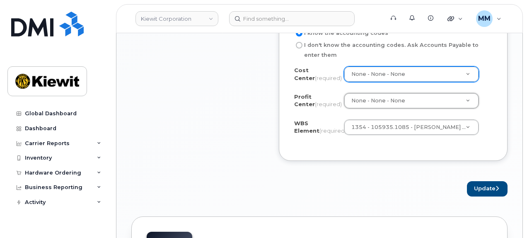
scroll to position [787, 0]
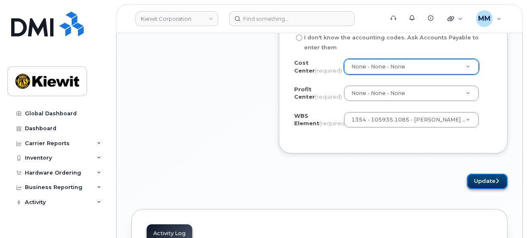
click button "Update"
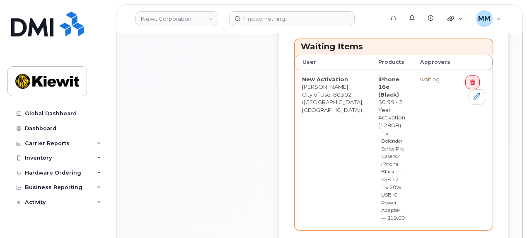
scroll to position [373, 0]
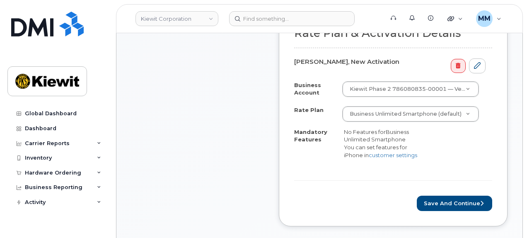
scroll to position [332, 0]
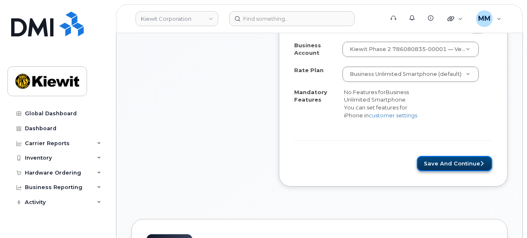
click at [449, 157] on button "Save and Continue" at bounding box center [454, 163] width 75 height 15
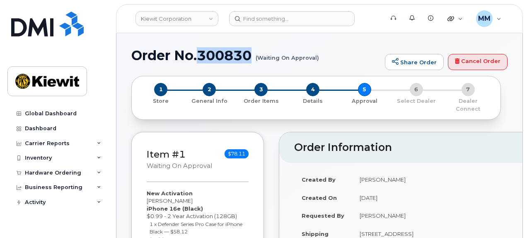
drag, startPoint x: 252, startPoint y: 54, endPoint x: 202, endPoint y: 55, distance: 49.7
click at [202, 55] on h1 "Order No.300830 (Waiting On Approval)" at bounding box center [255, 55] width 249 height 15
copy h1 "300830"
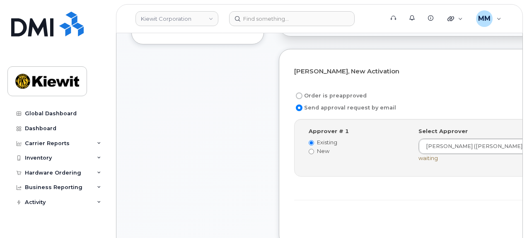
scroll to position [249, 0]
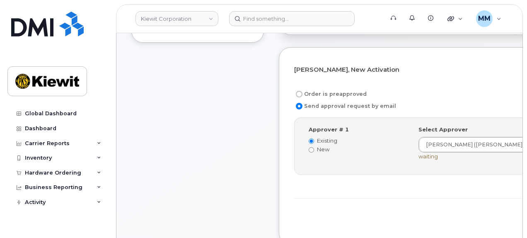
drag, startPoint x: 436, startPoint y: 209, endPoint x: 393, endPoint y: 213, distance: 42.8
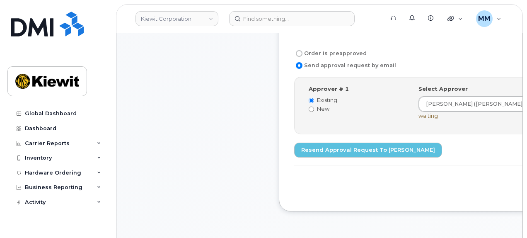
scroll to position [290, 0]
drag, startPoint x: 441, startPoint y: 177, endPoint x: 228, endPoint y: 178, distance: 213.0
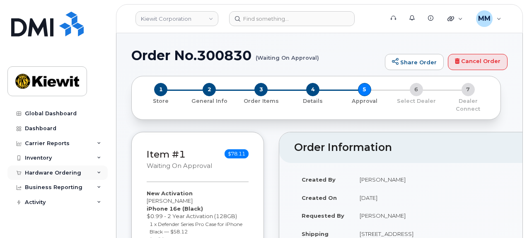
click at [61, 171] on div "Hardware Ordering" at bounding box center [53, 172] width 56 height 7
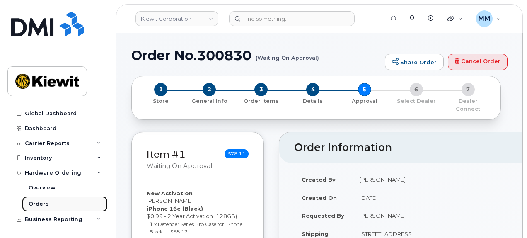
click at [45, 203] on div "Orders" at bounding box center [39, 203] width 20 height 7
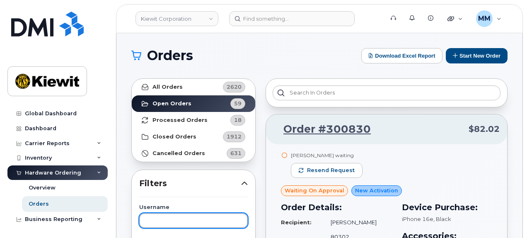
drag, startPoint x: 189, startPoint y: 212, endPoint x: 186, endPoint y: 220, distance: 9.3
click at [188, 213] on input "text" at bounding box center [193, 220] width 109 height 15
paste input "Matthew Nadolski"
type input "Matthew Nadolski"
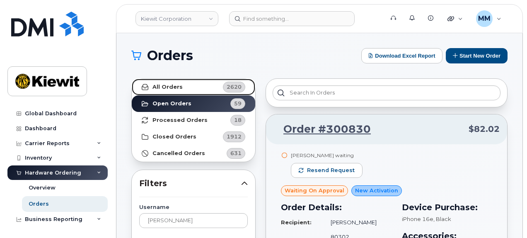
click at [196, 87] on link "All Orders 2620" at bounding box center [193, 87] width 123 height 17
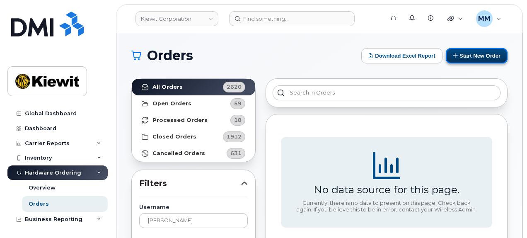
click at [468, 57] on button "Start New Order" at bounding box center [477, 55] width 62 height 15
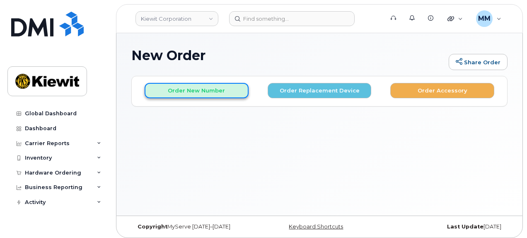
click at [201, 93] on button "Order New Number" at bounding box center [197, 90] width 104 height 15
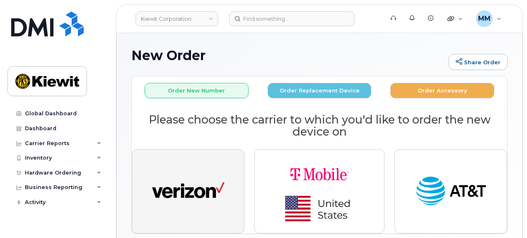
click at [209, 170] on button "button" at bounding box center [188, 191] width 113 height 84
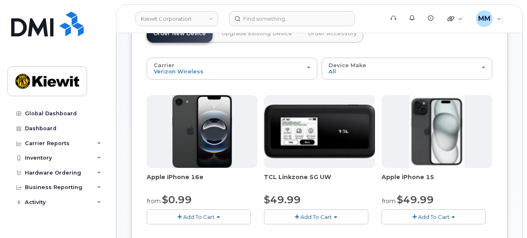
scroll to position [83, 0]
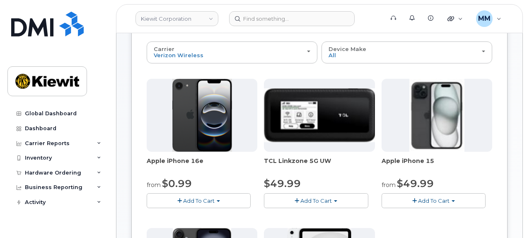
click at [226, 202] on button "Add To Cart" at bounding box center [199, 200] width 104 height 15
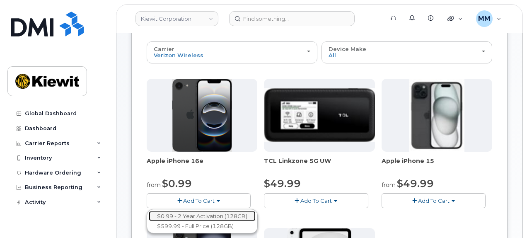
click at [195, 214] on link "$0.99 - 2 Year Activation (128GB)" at bounding box center [202, 216] width 107 height 10
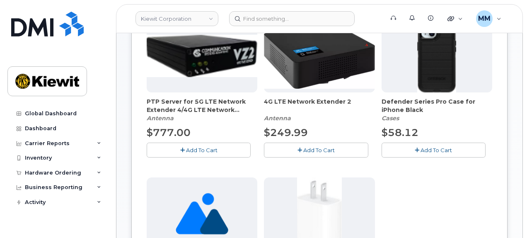
scroll to position [166, 0]
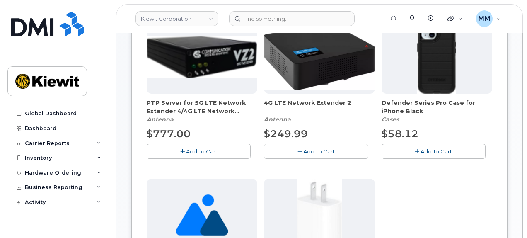
click at [414, 152] on button "Add To Cart" at bounding box center [434, 151] width 104 height 15
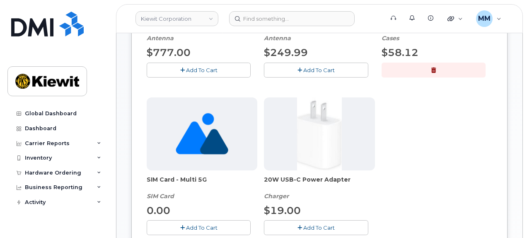
scroll to position [249, 0]
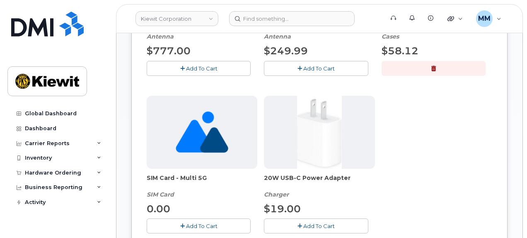
click at [301, 225] on icon "button" at bounding box center [300, 225] width 5 height 5
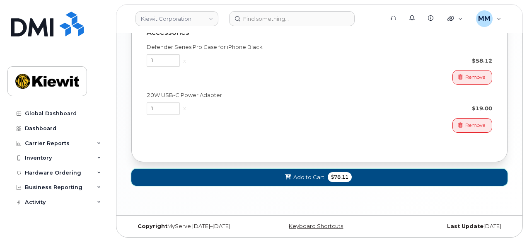
click at [290, 174] on icon at bounding box center [288, 176] width 6 height 5
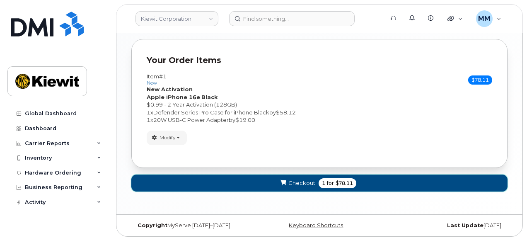
click at [274, 176] on button "Checkout 1 for $78.11" at bounding box center [319, 182] width 376 height 17
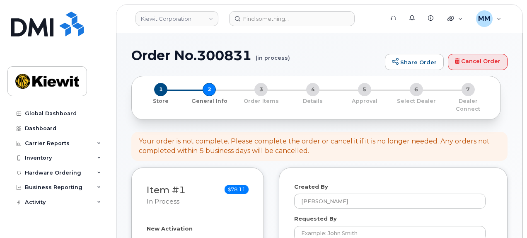
select select
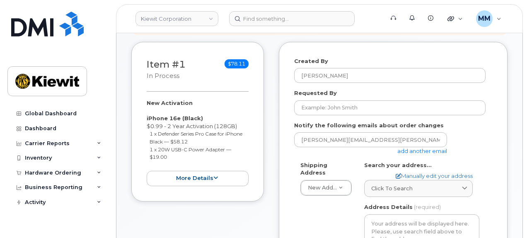
scroll to position [124, 0]
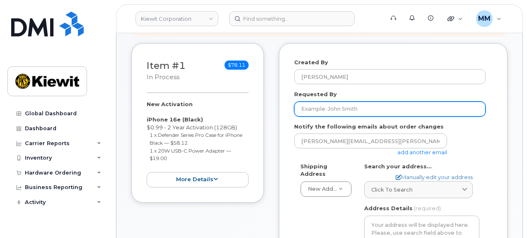
click at [334, 103] on input "Requested By" at bounding box center [389, 109] width 191 height 15
paste input "Matthew Nadolski"
type input "Matthew Nadolski"
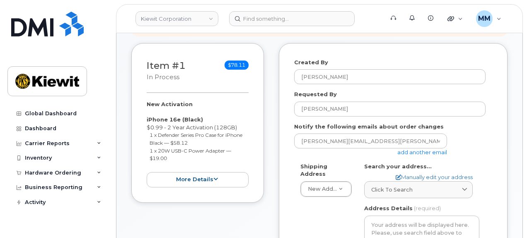
click at [413, 149] on link "add another email" at bounding box center [422, 152] width 50 height 7
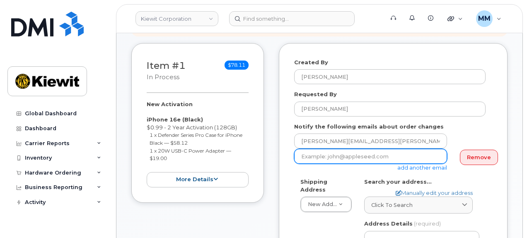
click at [341, 150] on input "email" at bounding box center [370, 156] width 153 height 15
type input "Mary.Stein@kiewit.com"
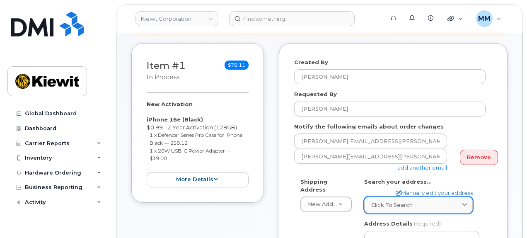
click at [404, 201] on span "Click to search" at bounding box center [391, 205] width 41 height 8
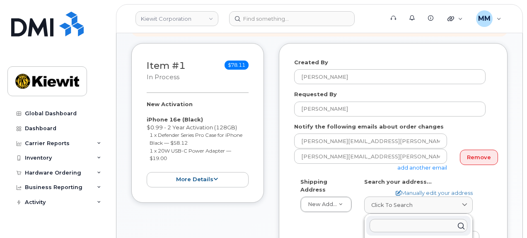
click at [388, 219] on input "text" at bounding box center [419, 225] width 98 height 13
paste input "350 Heather Lynn Ln. Carbondale, IL 62902"
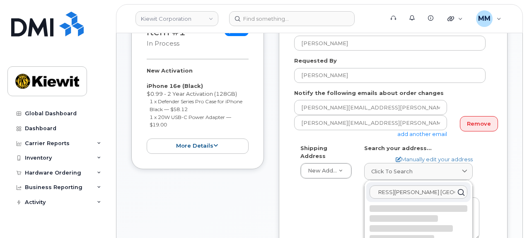
scroll to position [166, 0]
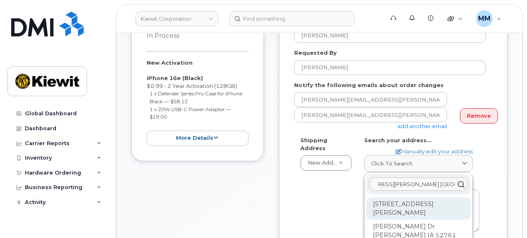
type input "350 Heather Lynn Ln. Carbondale, IL 62902"
click at [395, 203] on div "350 Heather Lynn Ln Carbondale IL 62902-7749" at bounding box center [418, 208] width 104 height 22
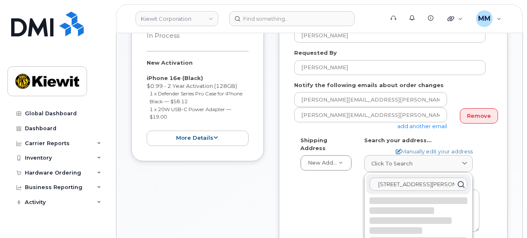
select select
type textarea "350 Heather Lynn Ln CARBONDALE IL 62902-7749 UNITED STATES"
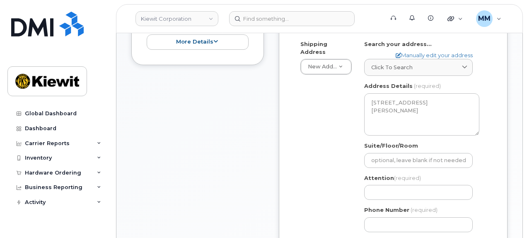
scroll to position [290, 0]
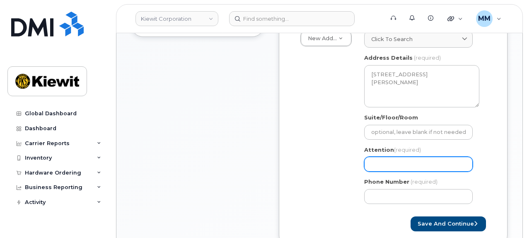
click at [403, 157] on input "Attention (required)" at bounding box center [418, 164] width 109 height 15
paste input "Jamie Graham2"
select select
click at [370, 157] on input "Jamie Graham2" at bounding box center [418, 164] width 109 height 15
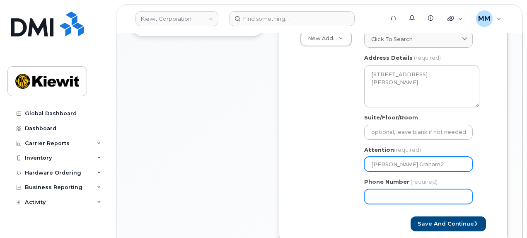
paste input "Matthew Nadolski"
type input "Matthew NadolskiJamie Graham2"
select select
type input "Matthew Nadolski Jamie Graham2"
select select
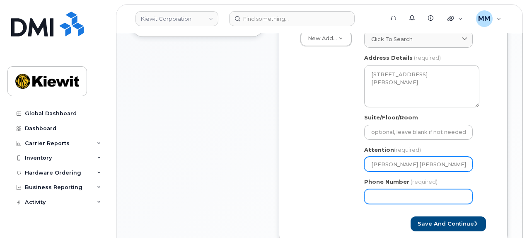
type input "Matthew Nadolski anJamie Graham2"
select select
type input "Matthew Nadolski anbdJamie Graham2"
select select
type input "Matthew Nadolski anbd Jamie Graham2"
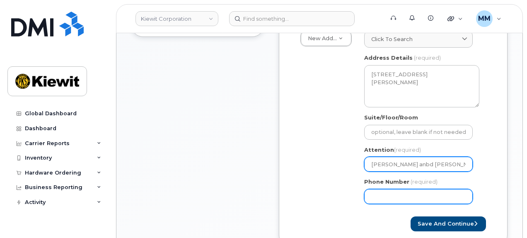
select select
type input "Matthew Nadolski anbdJamie Graham2"
select select
type input "Matthew Nadolski anbJamie Graham2"
select select
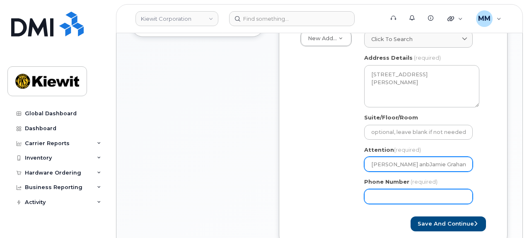
type input "Matthew Nadolski anJamie Graham2"
select select
type input "Matthew Nadolski andJamie Graham2"
select select
type input "Matthew Nadolski and Jamie Graham2"
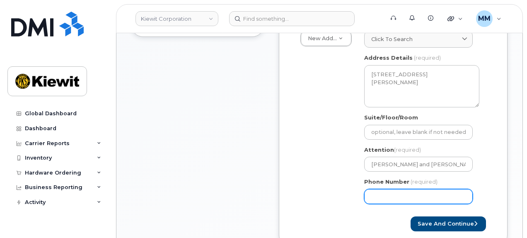
click at [374, 190] on input "Phone Number" at bounding box center [418, 196] width 109 height 15
type input "877772770"
select select
type input "8777727707"
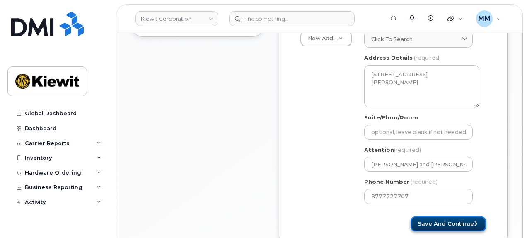
click at [422, 217] on button "Save and Continue" at bounding box center [448, 223] width 75 height 15
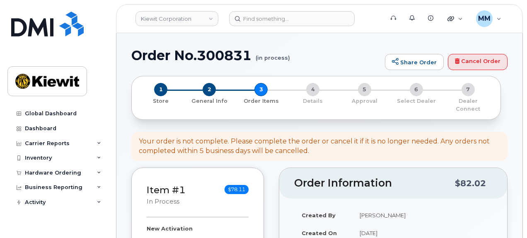
select select
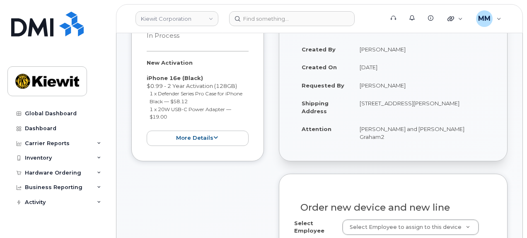
scroll to position [207, 0]
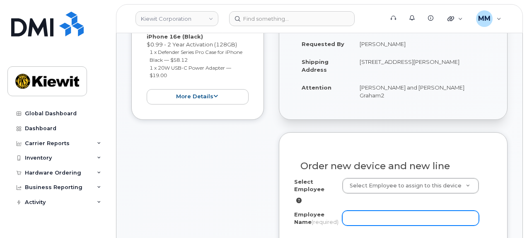
click at [385, 211] on input "Employee Name (required)" at bounding box center [410, 218] width 137 height 15
paste input "[PERSON_NAME]"
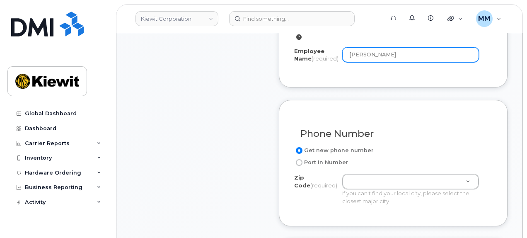
scroll to position [373, 0]
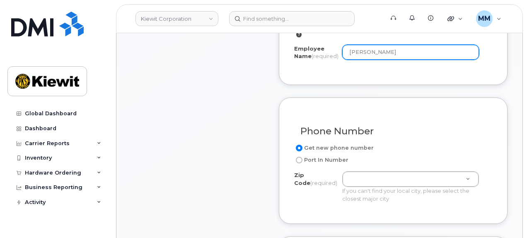
type input "[PERSON_NAME]"
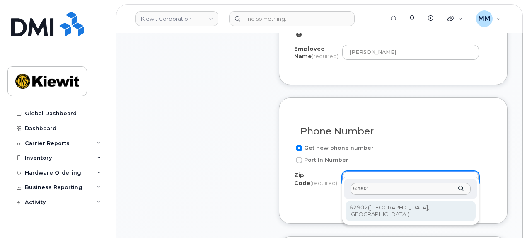
type input "62902"
type input "62902 (Carbondale, IL)"
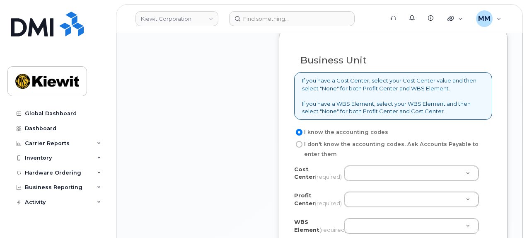
scroll to position [704, 0]
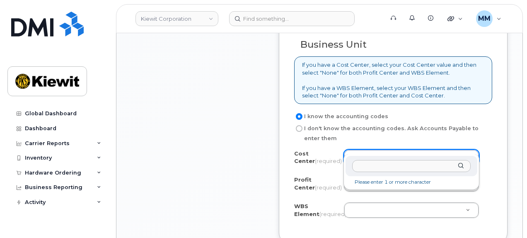
click at [378, 169] on input "text" at bounding box center [411, 166] width 119 height 12
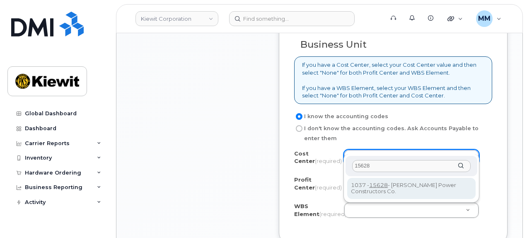
type input "15628"
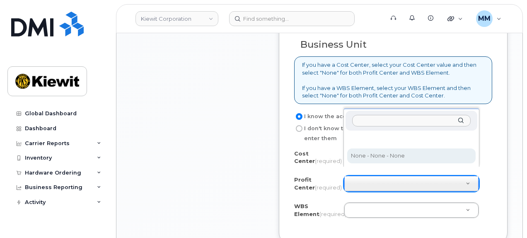
select select "None"
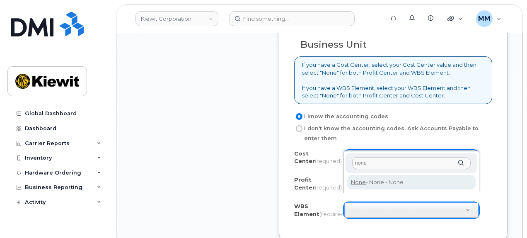
type input "none"
type input "None"
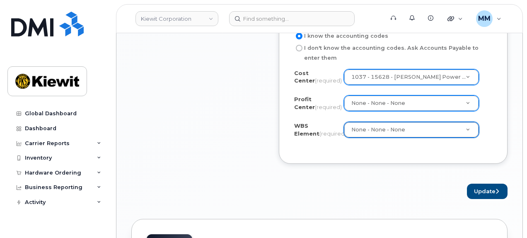
scroll to position [787, 0]
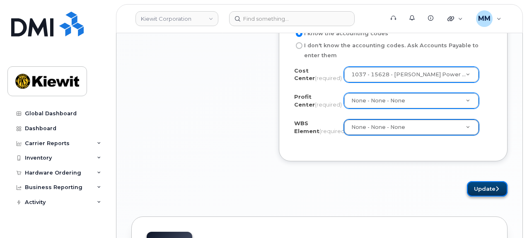
click at [479, 181] on button "Update" at bounding box center [487, 188] width 41 height 15
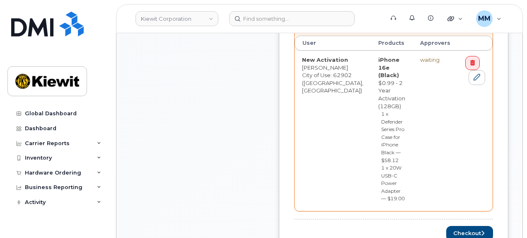
scroll to position [414, 0]
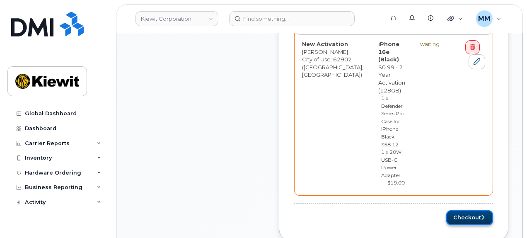
click at [467, 210] on button "Checkout" at bounding box center [469, 217] width 47 height 15
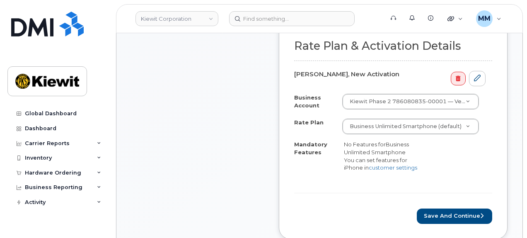
scroll to position [332, 0]
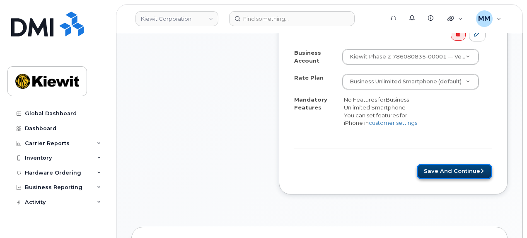
click at [423, 164] on button "Save and Continue" at bounding box center [454, 171] width 75 height 15
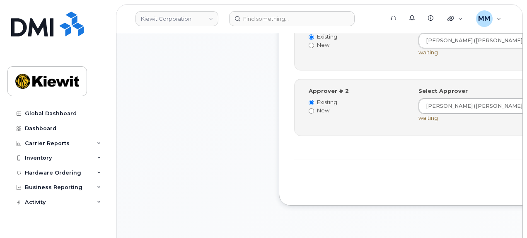
scroll to position [373, 0]
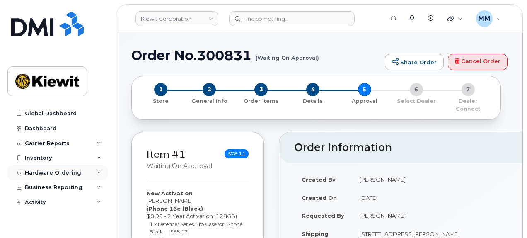
click at [80, 176] on div "Hardware Ordering" at bounding box center [57, 172] width 100 height 15
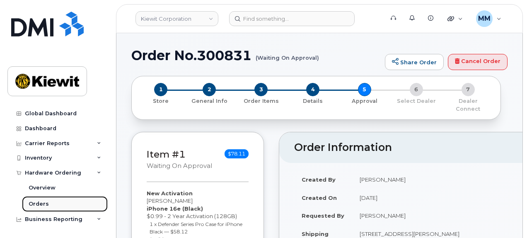
click at [61, 201] on link "Orders" at bounding box center [65, 204] width 86 height 16
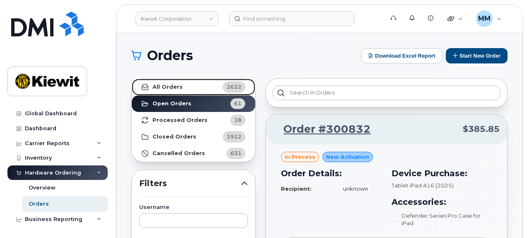
click at [169, 90] on link "All Orders 2622" at bounding box center [193, 87] width 123 height 17
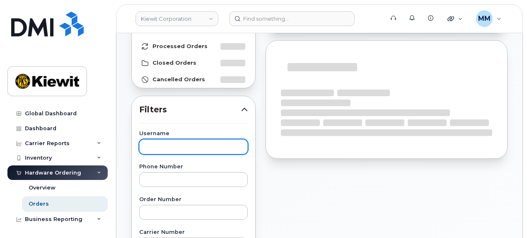
scroll to position [83, 0]
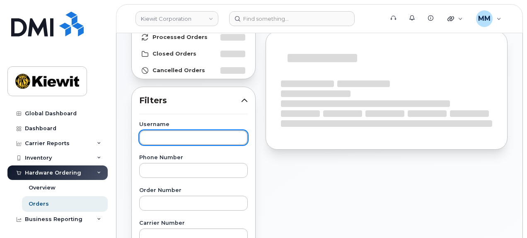
click at [187, 134] on input "text" at bounding box center [193, 137] width 109 height 15
paste input "Kenny Tran"
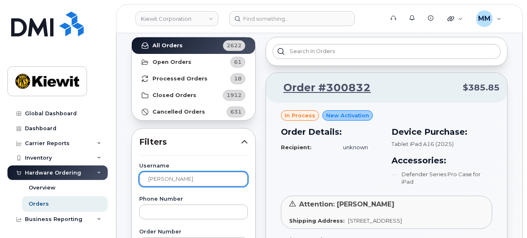
scroll to position [0, 0]
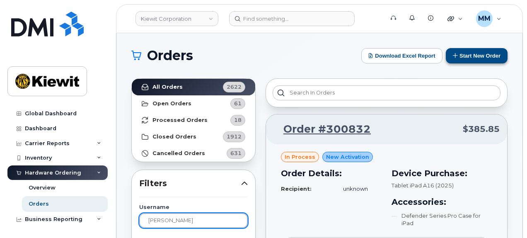
type input "Kenny Tran"
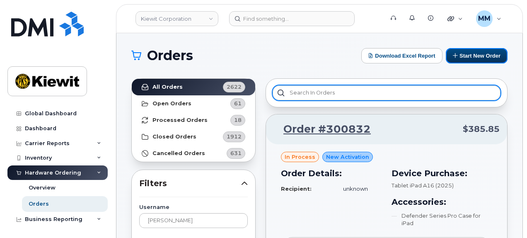
drag, startPoint x: 460, startPoint y: 54, endPoint x: 409, endPoint y: 86, distance: 60.3
click at [460, 54] on button "Start New Order" at bounding box center [477, 55] width 62 height 15
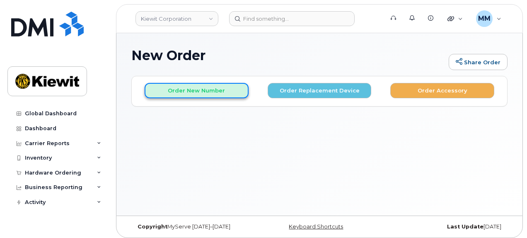
click at [225, 92] on button "Order New Number" at bounding box center [197, 90] width 104 height 15
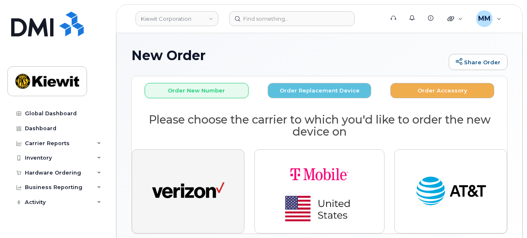
click at [206, 180] on img "button" at bounding box center [188, 191] width 73 height 37
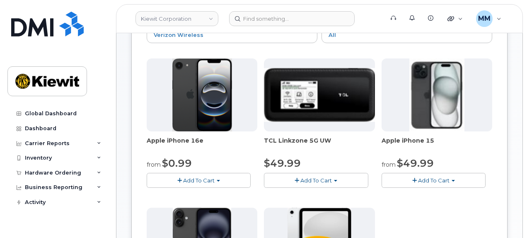
scroll to position [124, 0]
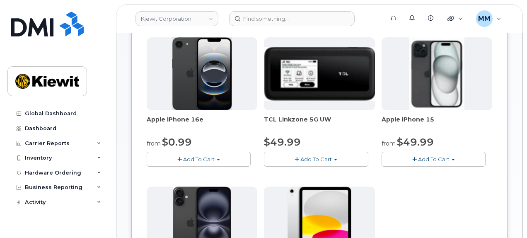
click at [236, 159] on button "Add To Cart" at bounding box center [199, 159] width 104 height 15
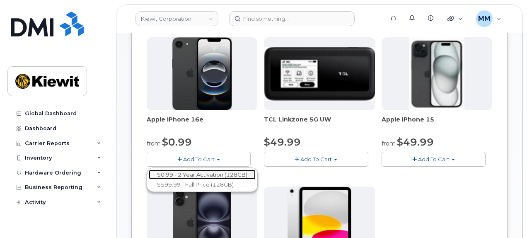
click at [205, 172] on link "$0.99 - 2 Year Activation (128GB)" at bounding box center [202, 174] width 107 height 10
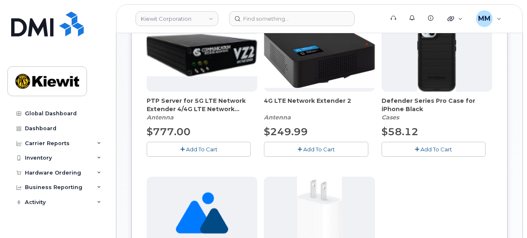
scroll to position [166, 0]
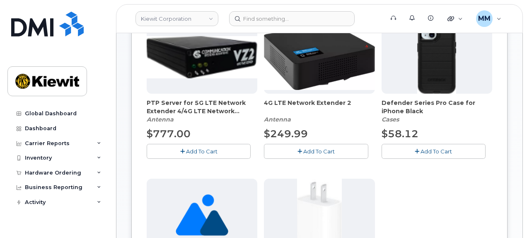
click at [429, 155] on button "Add To Cart" at bounding box center [434, 151] width 104 height 15
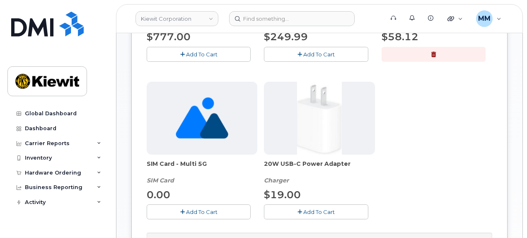
scroll to position [290, 0]
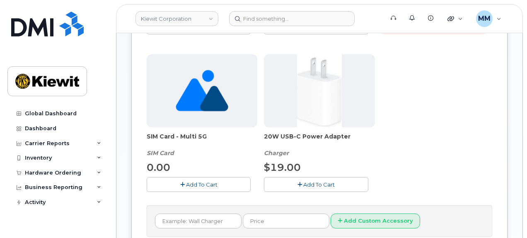
click at [295, 184] on button "Add To Cart" at bounding box center [316, 184] width 104 height 15
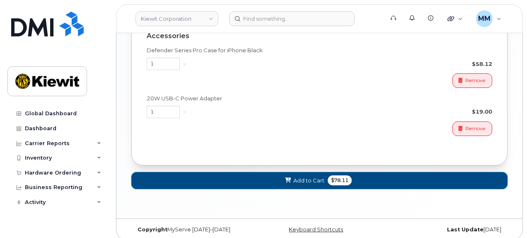
click at [264, 179] on button "Add to Cart $78.11" at bounding box center [319, 180] width 376 height 17
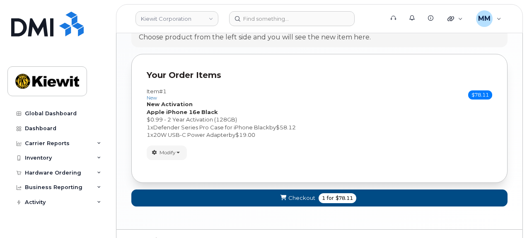
scroll to position [501, 0]
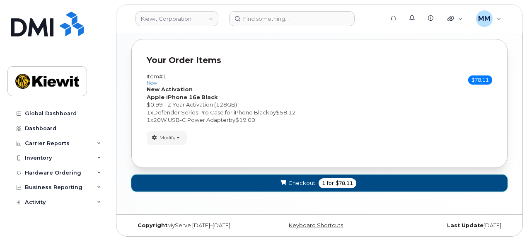
click at [263, 184] on button "Checkout 1 for $78.11" at bounding box center [319, 182] width 376 height 17
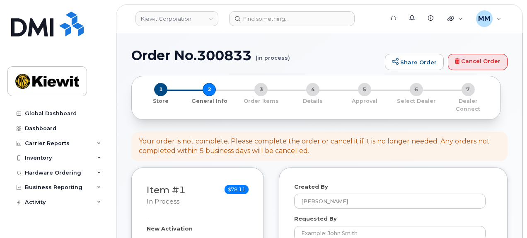
select select
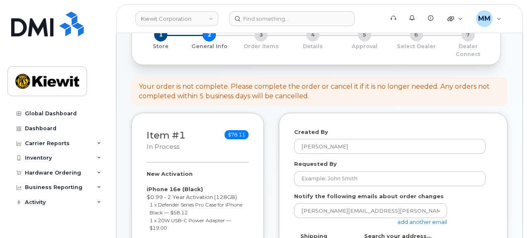
scroll to position [124, 0]
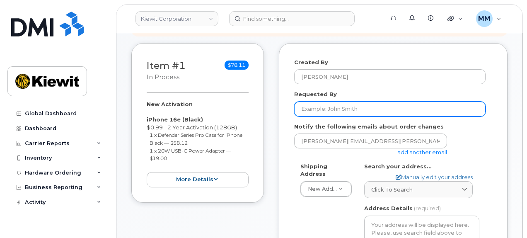
click at [324, 103] on input "Requested By" at bounding box center [389, 109] width 191 height 15
paste input "[PERSON_NAME]"
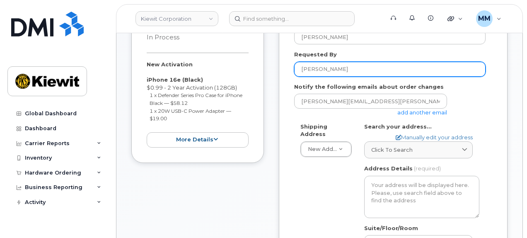
scroll to position [166, 0]
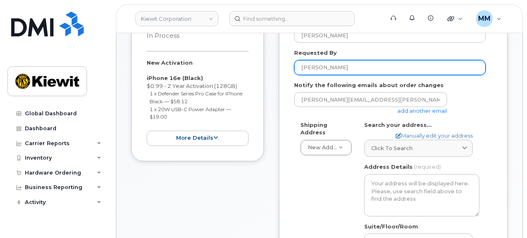
type input "[PERSON_NAME]"
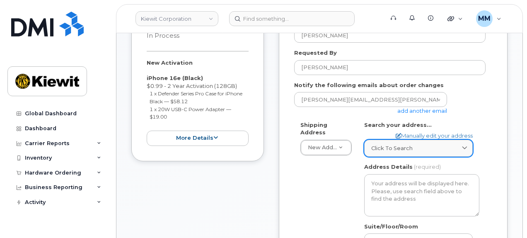
click at [402, 144] on span "Click to search" at bounding box center [391, 148] width 41 height 8
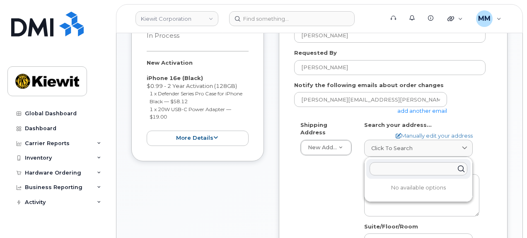
click at [394, 162] on input "text" at bounding box center [419, 168] width 98 height 13
paste input "[STREET_ADDRESS][PERSON_NAME]"
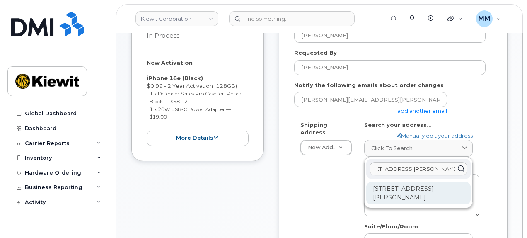
type input "[STREET_ADDRESS][PERSON_NAME]"
click at [397, 184] on div "[STREET_ADDRESS][PERSON_NAME]" at bounding box center [418, 193] width 104 height 22
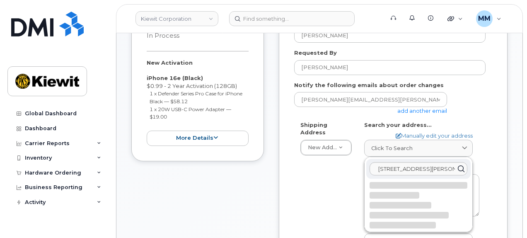
select select
type textarea "[STREET_ADDRESS][PERSON_NAME]"
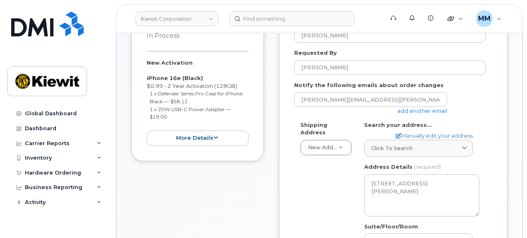
click at [412, 107] on link "add another email" at bounding box center [422, 110] width 50 height 7
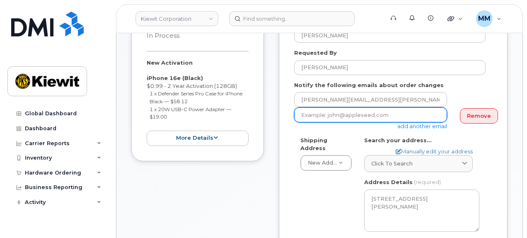
click at [331, 109] on input "email" at bounding box center [370, 114] width 153 height 15
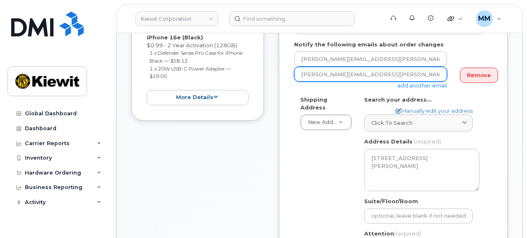
scroll to position [249, 0]
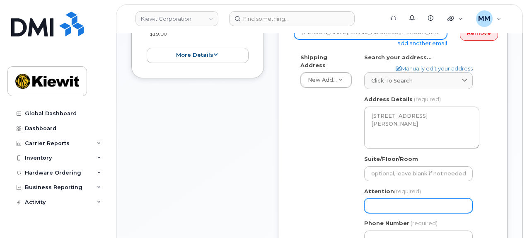
type input "[PERSON_NAME][EMAIL_ADDRESS][PERSON_NAME][PERSON_NAME][DOMAIN_NAME]"
click at [377, 201] on input "Attention (required)" at bounding box center [418, 205] width 109 height 15
click at [386, 198] on input "Attention (required)" at bounding box center [418, 205] width 109 height 15
paste input "[PERSON_NAME]"
select select
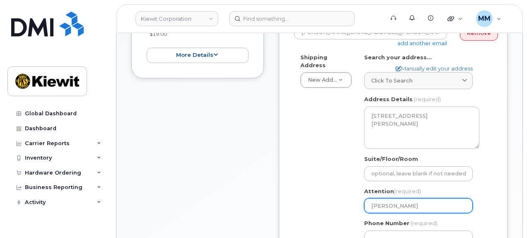
type input "[PERSON_NAME] a"
select select
type input "[PERSON_NAME] an"
select select
click at [430, 198] on input "Kenny Tran and" at bounding box center [418, 205] width 109 height 15
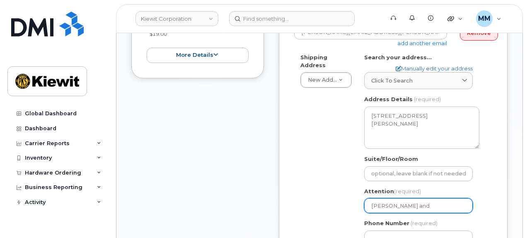
paste input "Josh Herberger"
type input "[PERSON_NAME] and [PERSON_NAME]"
select select
type input "[PERSON_NAME] and [PERSON_NAME]"
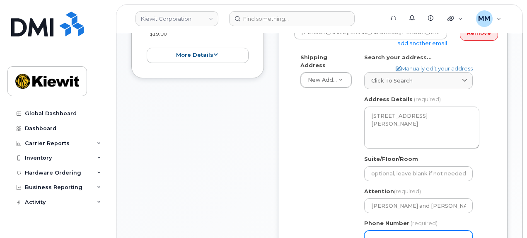
click at [409, 230] on input "Phone Number" at bounding box center [418, 237] width 109 height 15
type input "8777727707"
select select
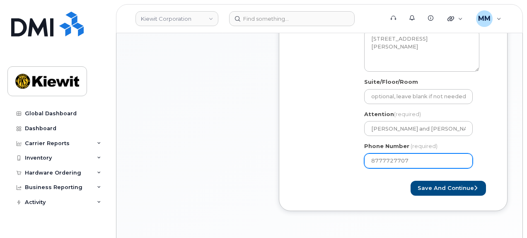
scroll to position [373, 0]
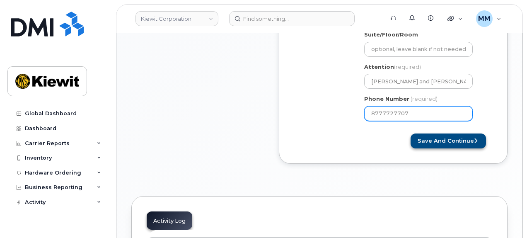
type input "8777727707"
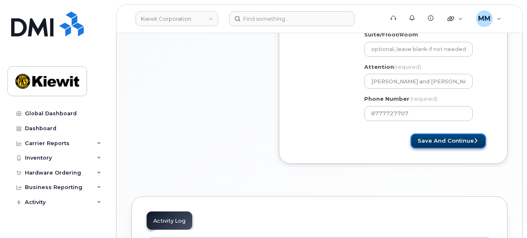
click at [451, 134] on button "Save and Continue" at bounding box center [448, 140] width 75 height 15
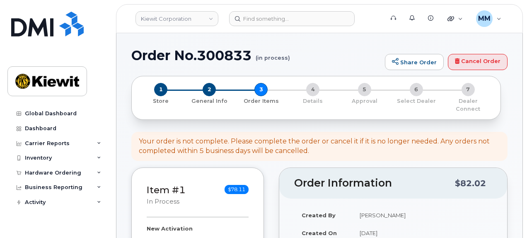
select select
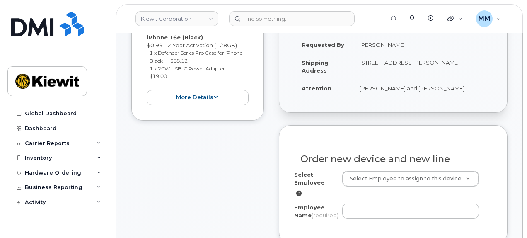
scroll to position [207, 0]
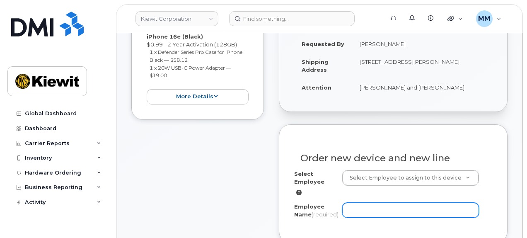
click at [375, 203] on input "Employee Name (required)" at bounding box center [410, 210] width 137 height 15
paste input "[PERSON_NAME]"
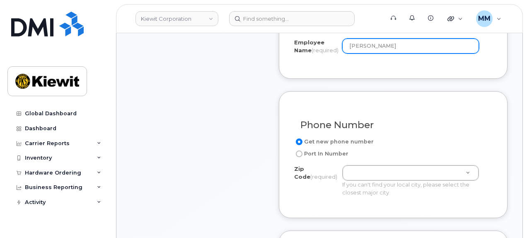
scroll to position [373, 0]
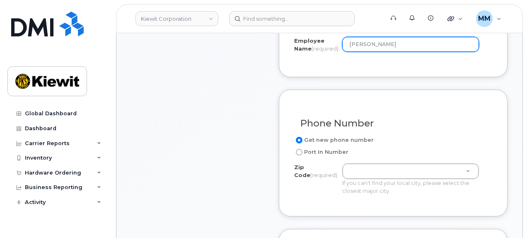
type input "[PERSON_NAME]"
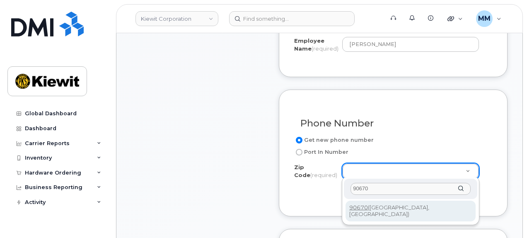
type input "90670"
type input "90670 (Santa Fe Springs, CA)"
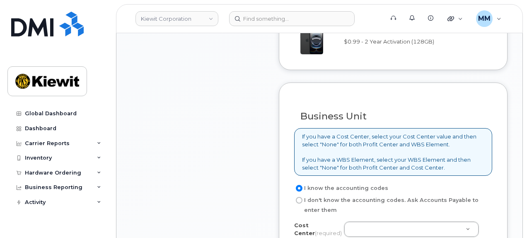
scroll to position [663, 0]
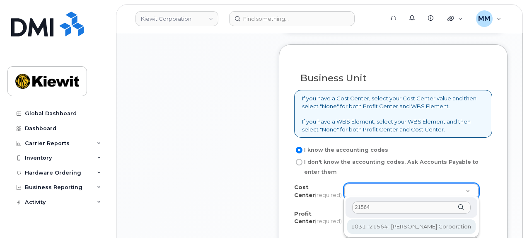
type input "21564"
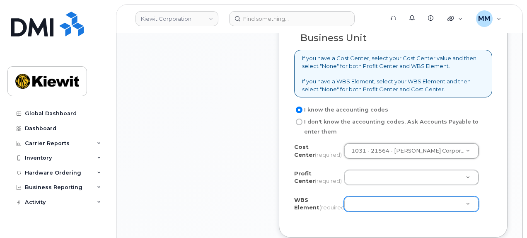
scroll to position [704, 0]
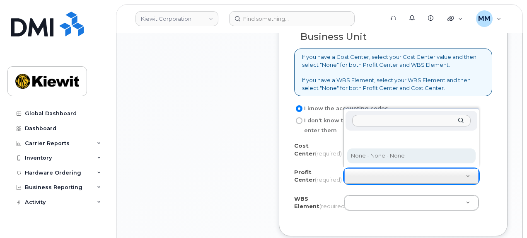
select select "None"
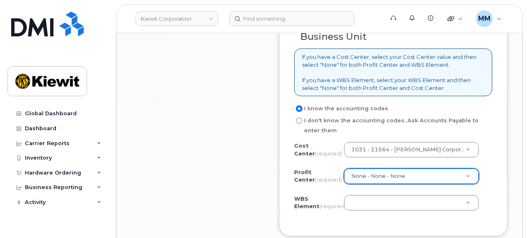
click at [369, 208] on div "WBS Element (required) Unknown" at bounding box center [393, 204] width 198 height 19
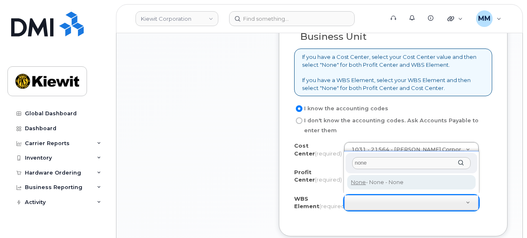
type input "none"
type input "None"
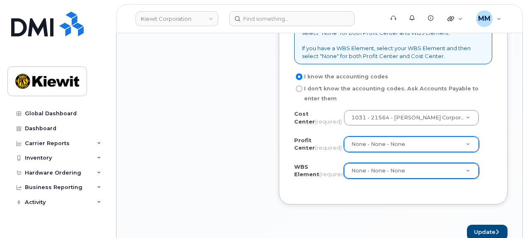
scroll to position [787, 0]
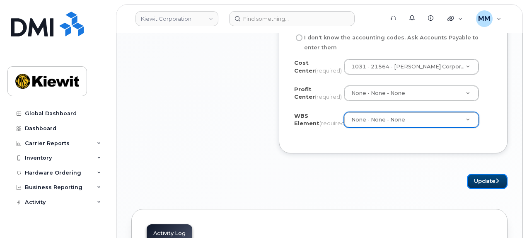
click at [474, 176] on button "Update" at bounding box center [487, 181] width 41 height 15
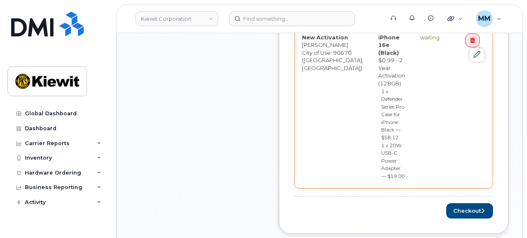
scroll to position [414, 0]
click at [470, 202] on button "Checkout" at bounding box center [469, 209] width 47 height 15
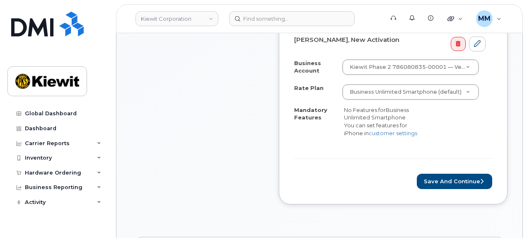
scroll to position [332, 0]
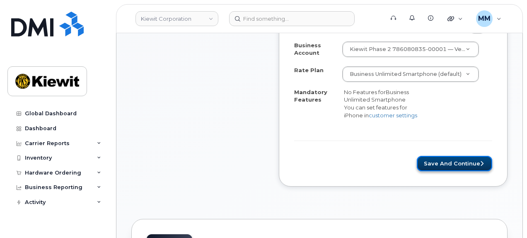
click at [443, 156] on button "Save and Continue" at bounding box center [454, 163] width 75 height 15
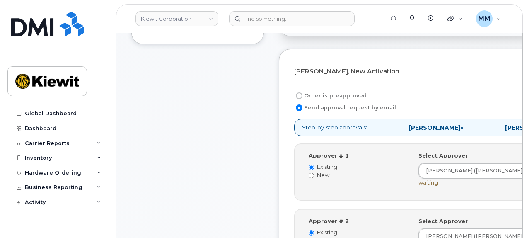
scroll to position [249, 0]
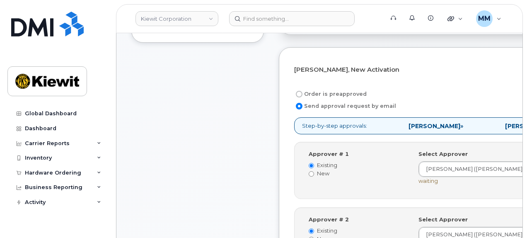
drag, startPoint x: 526, startPoint y: 83, endPoint x: 520, endPoint y: 94, distance: 13.0
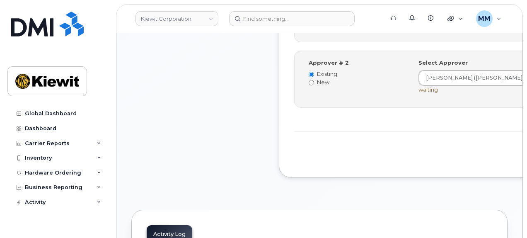
scroll to position [414, 0]
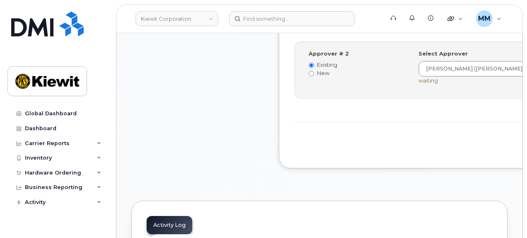
drag, startPoint x: 454, startPoint y: 144, endPoint x: 322, endPoint y: 216, distance: 150.1
